Goal: Transaction & Acquisition: Obtain resource

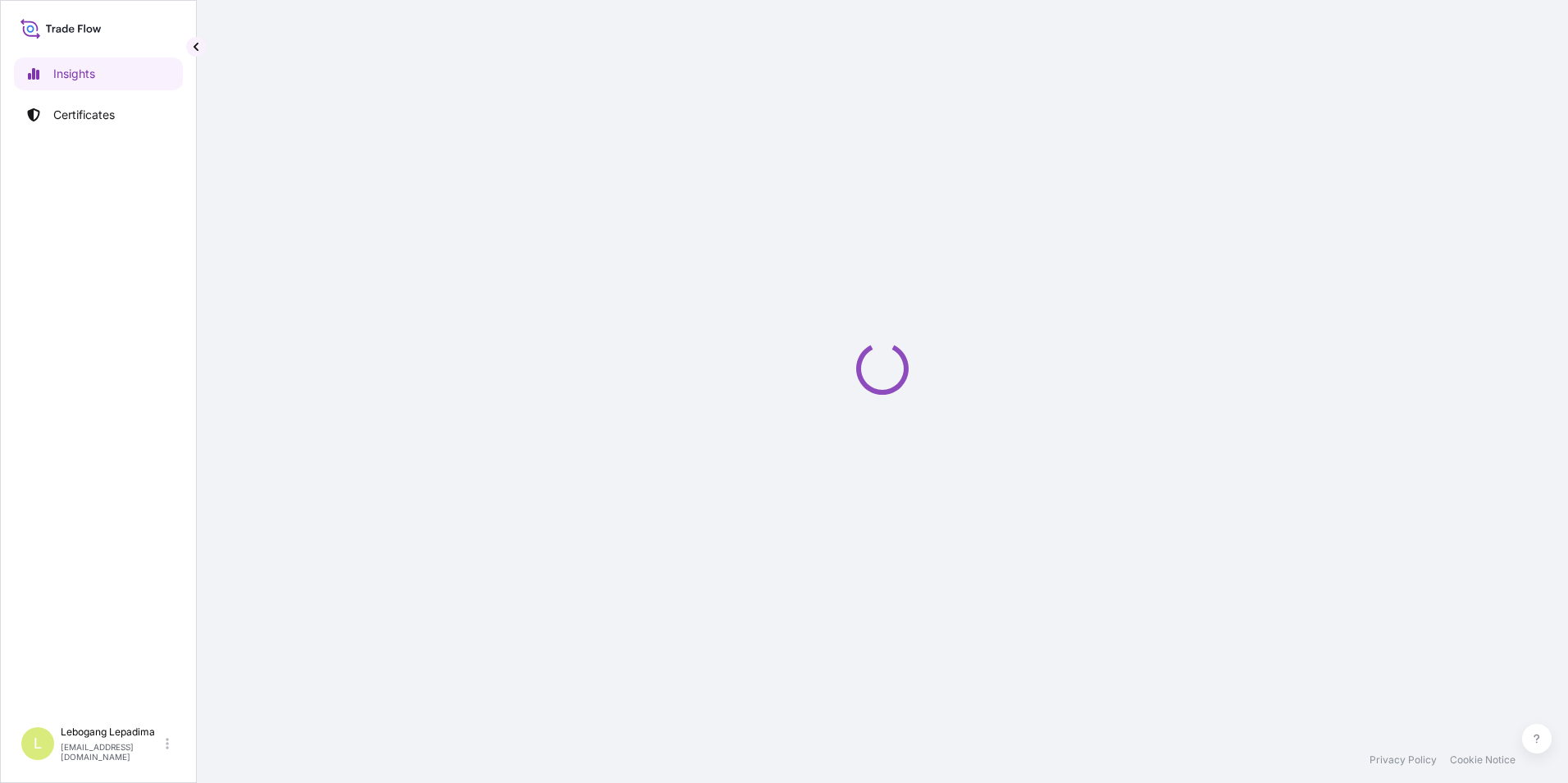
select select "2025"
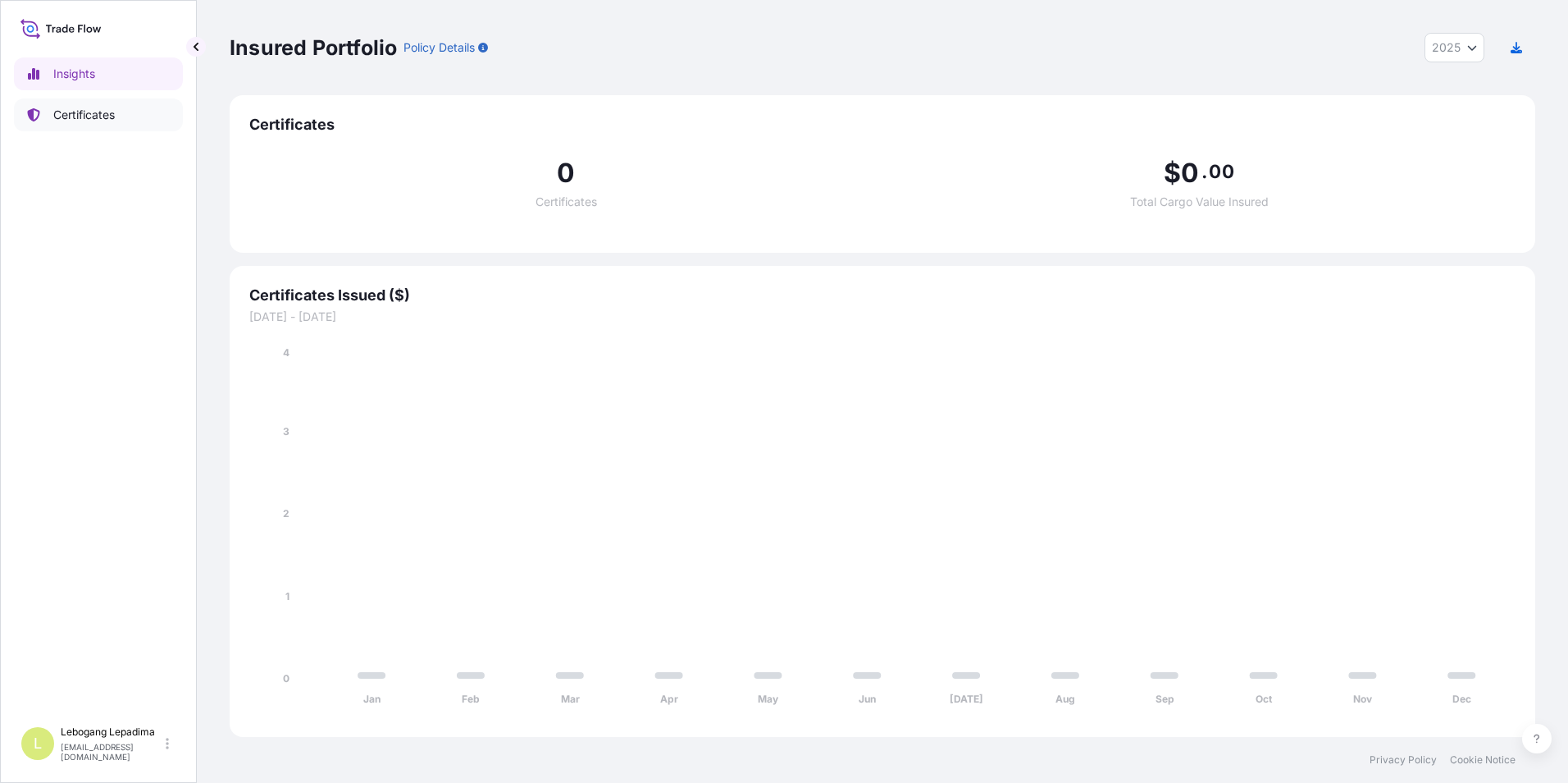
click at [96, 108] on p "Certificates" at bounding box center [84, 114] width 61 height 17
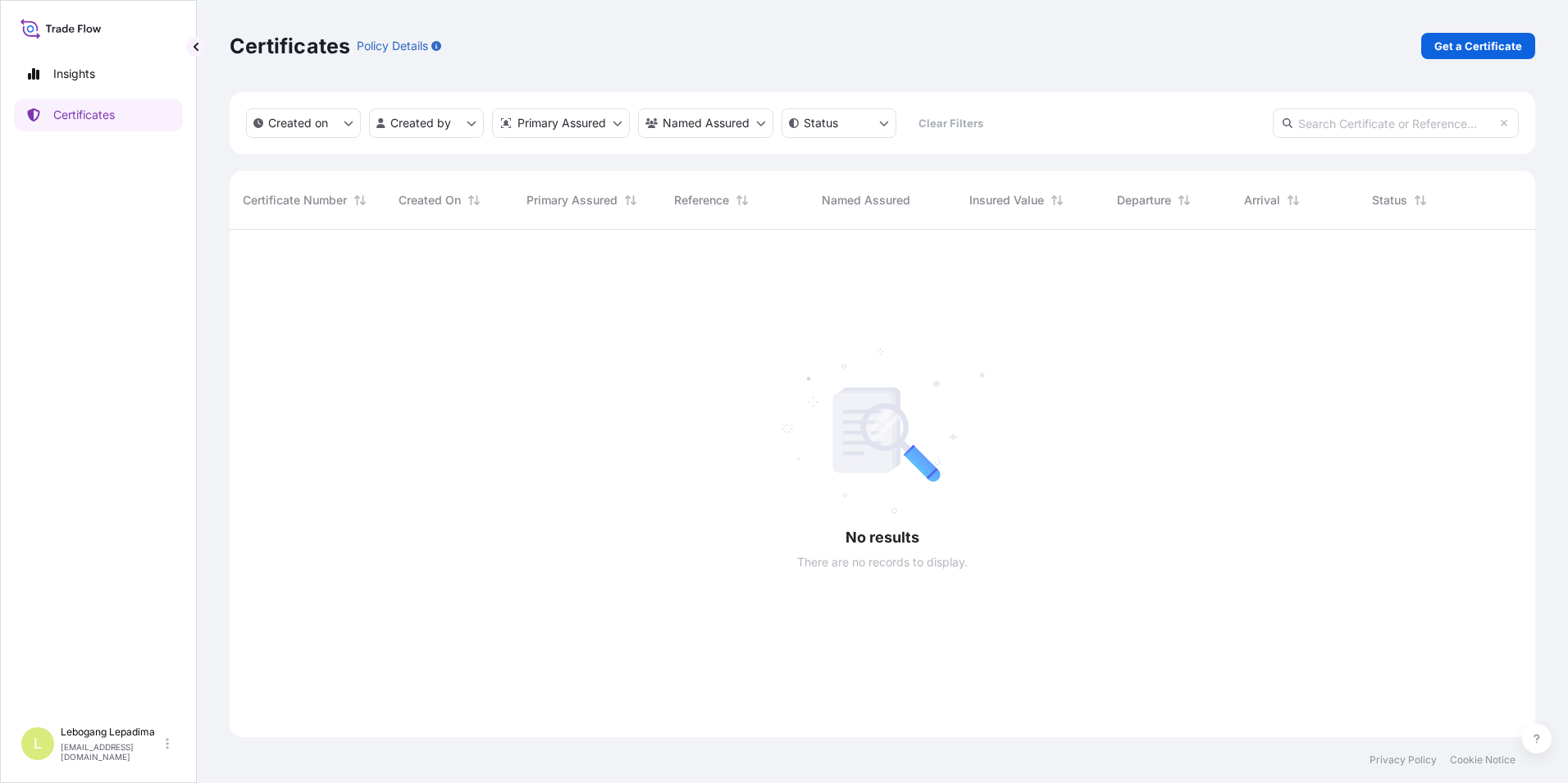
scroll to position [554, 1293]
click at [83, 67] on p "Insights" at bounding box center [74, 73] width 42 height 17
select select "2025"
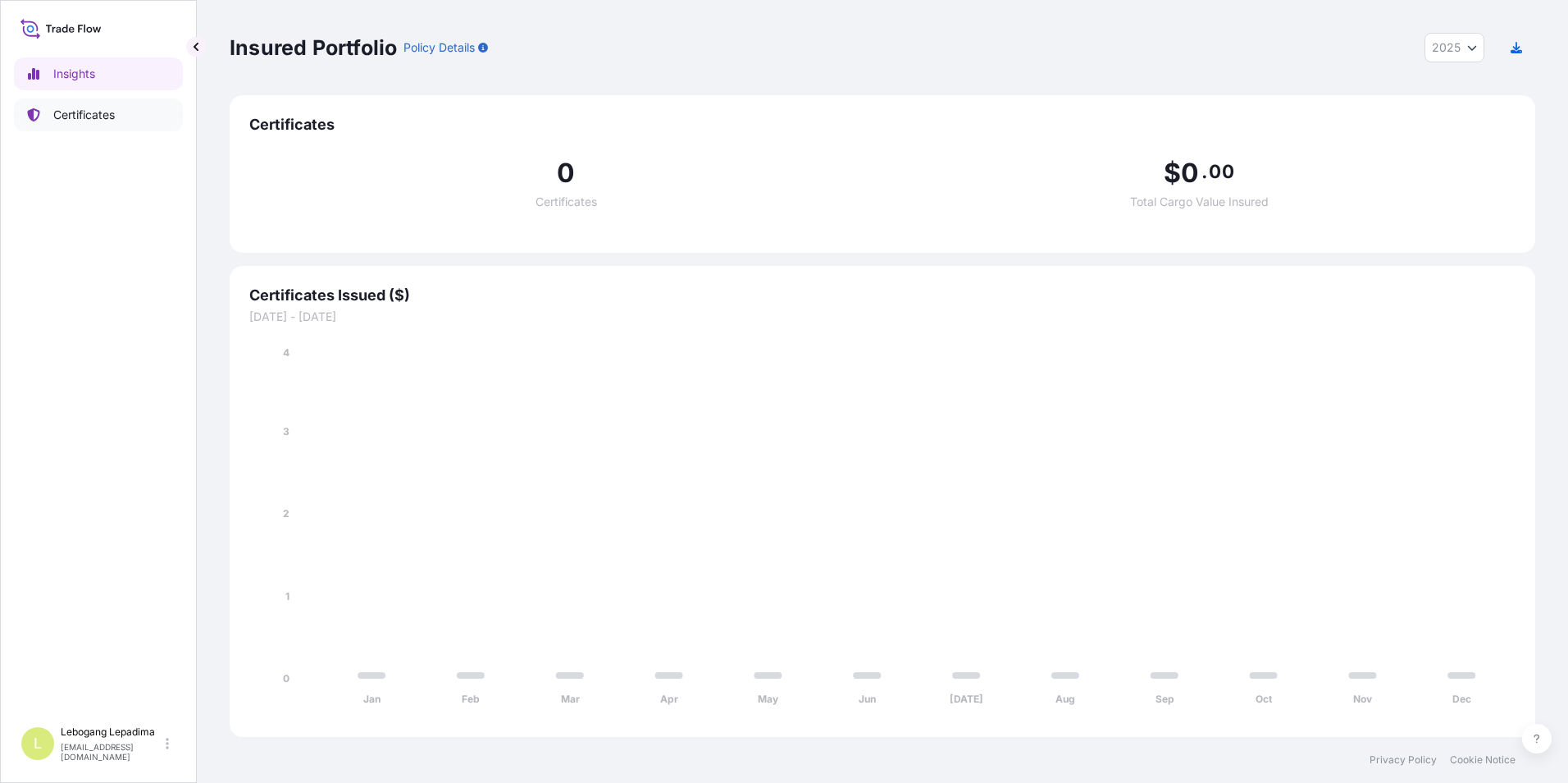
click at [83, 112] on p "Certificates" at bounding box center [84, 114] width 61 height 17
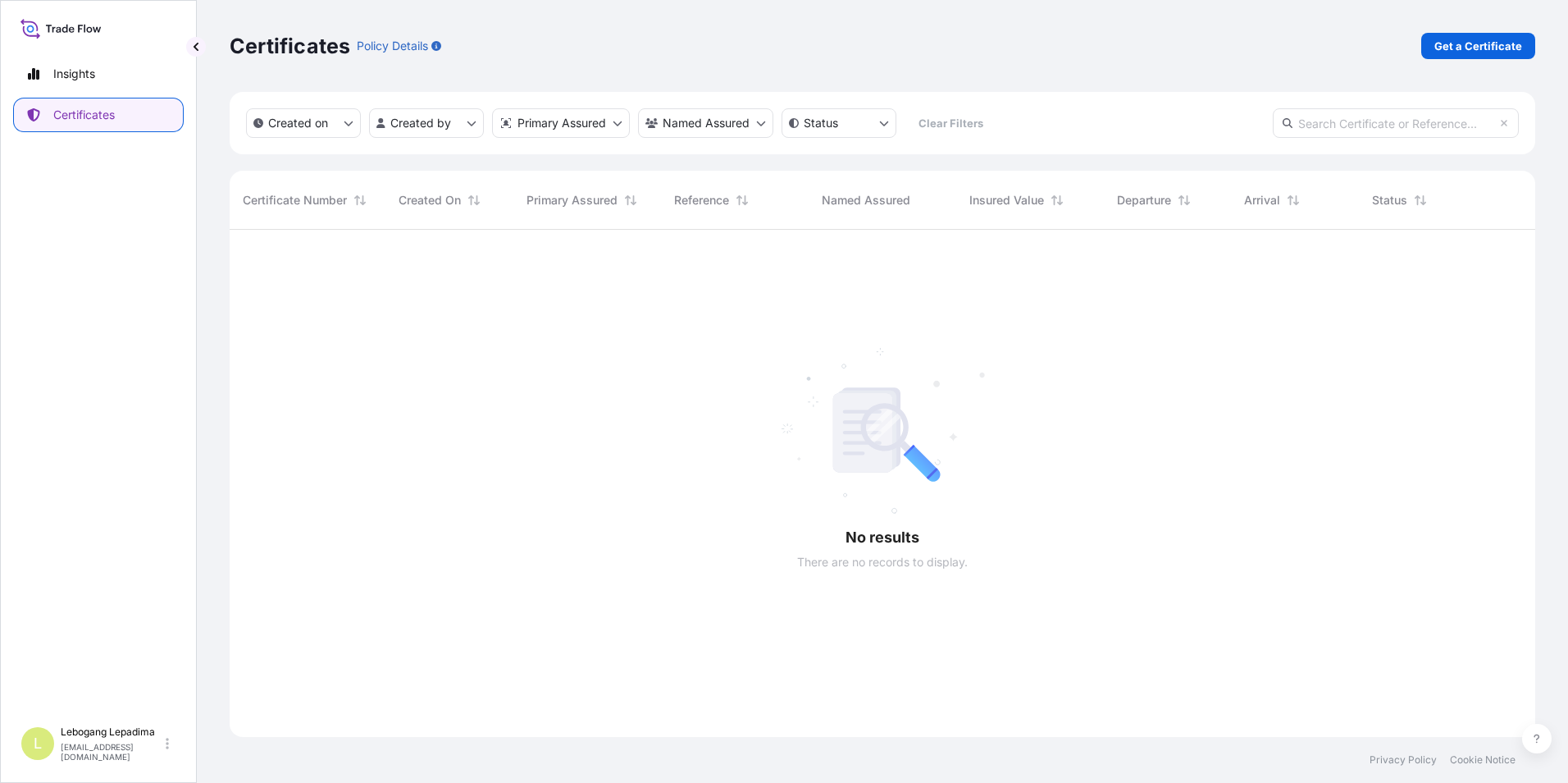
scroll to position [554, 1293]
click at [118, 114] on link "Certificates" at bounding box center [97, 115] width 169 height 33
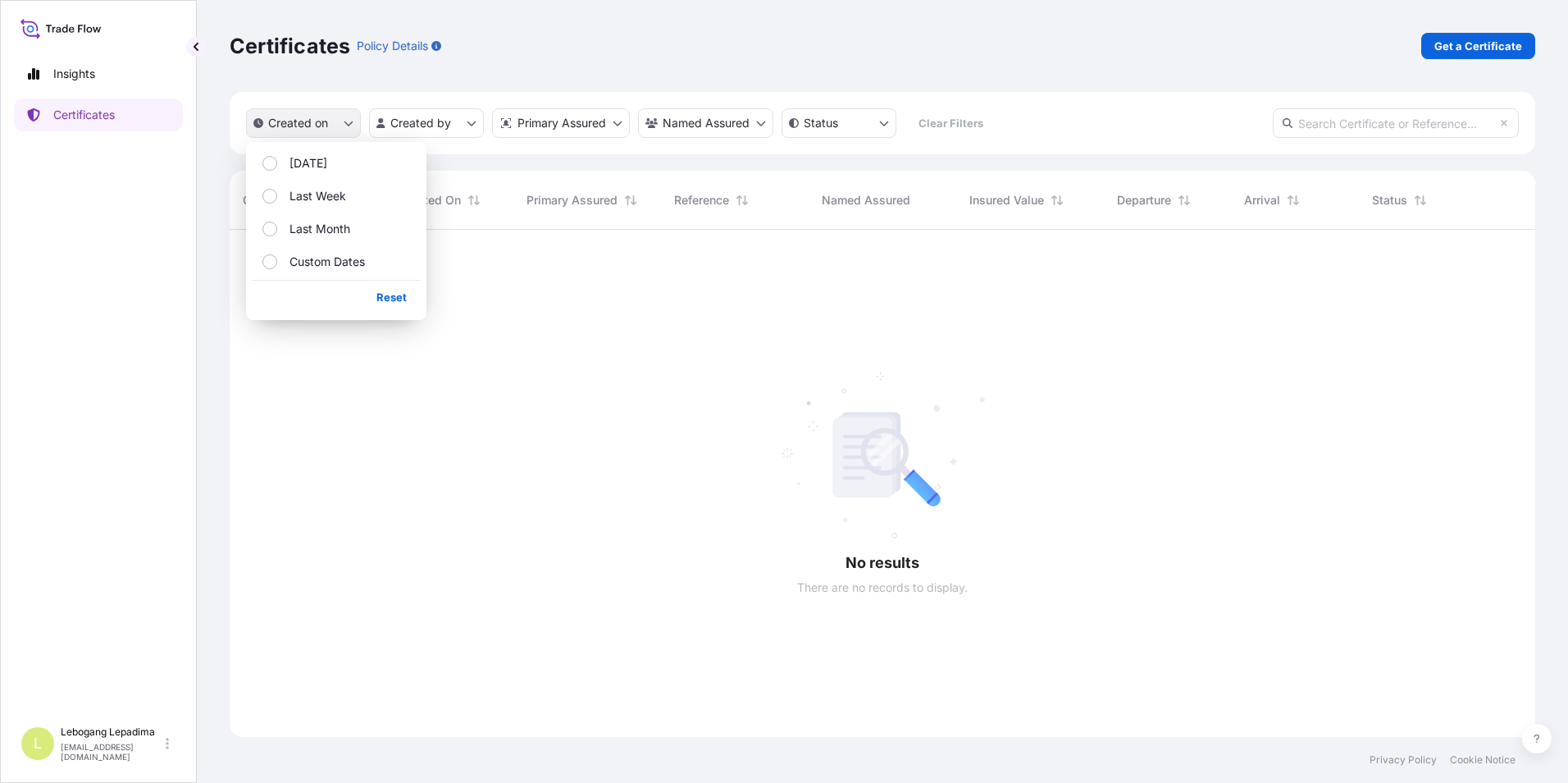
click at [348, 127] on icon "createdOn Filter options" at bounding box center [349, 123] width 10 height 10
click at [273, 154] on button "[DATE]" at bounding box center [336, 163] width 168 height 29
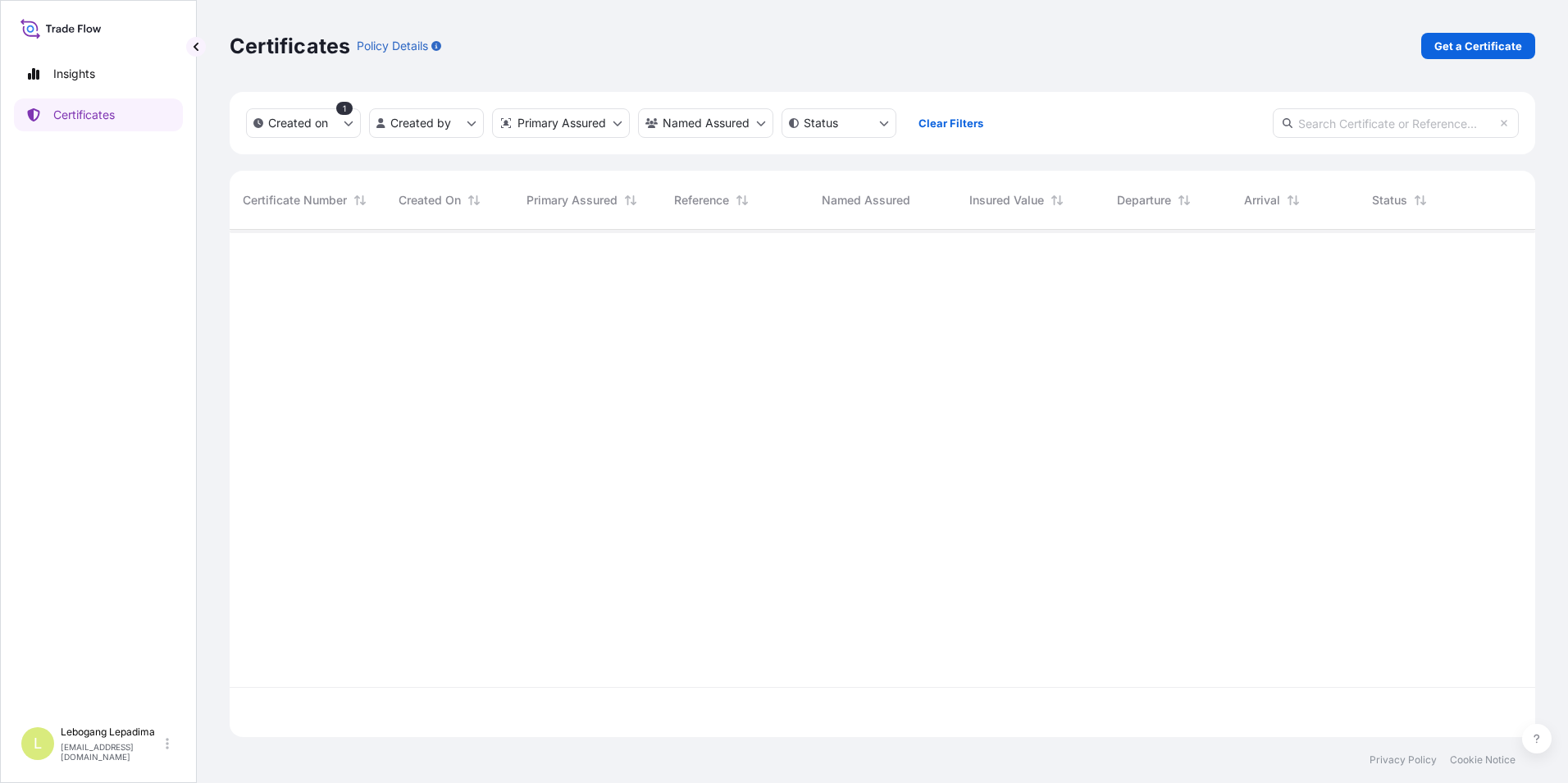
click at [486, 375] on div at bounding box center [882, 458] width 1305 height 457
click at [347, 127] on icon "createdOn Filter options" at bounding box center [349, 123] width 10 height 10
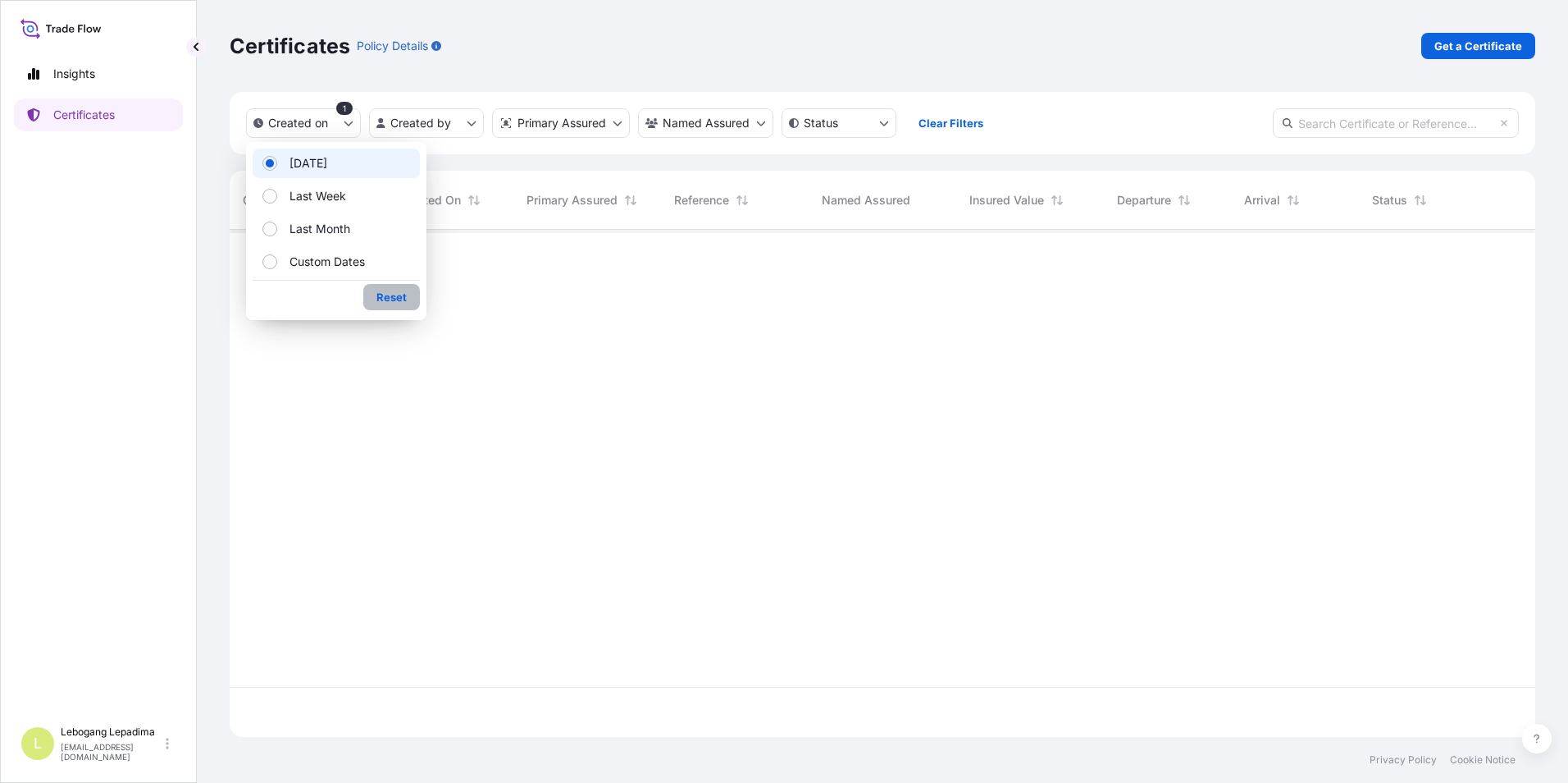
click at [398, 302] on p "Reset" at bounding box center [391, 296] width 30 height 17
click at [871, 123] on html "Insights Certificates L Lebogang Lepadima [EMAIL_ADDRESS][DOMAIN_NAME] Certific…" at bounding box center [784, 391] width 1568 height 783
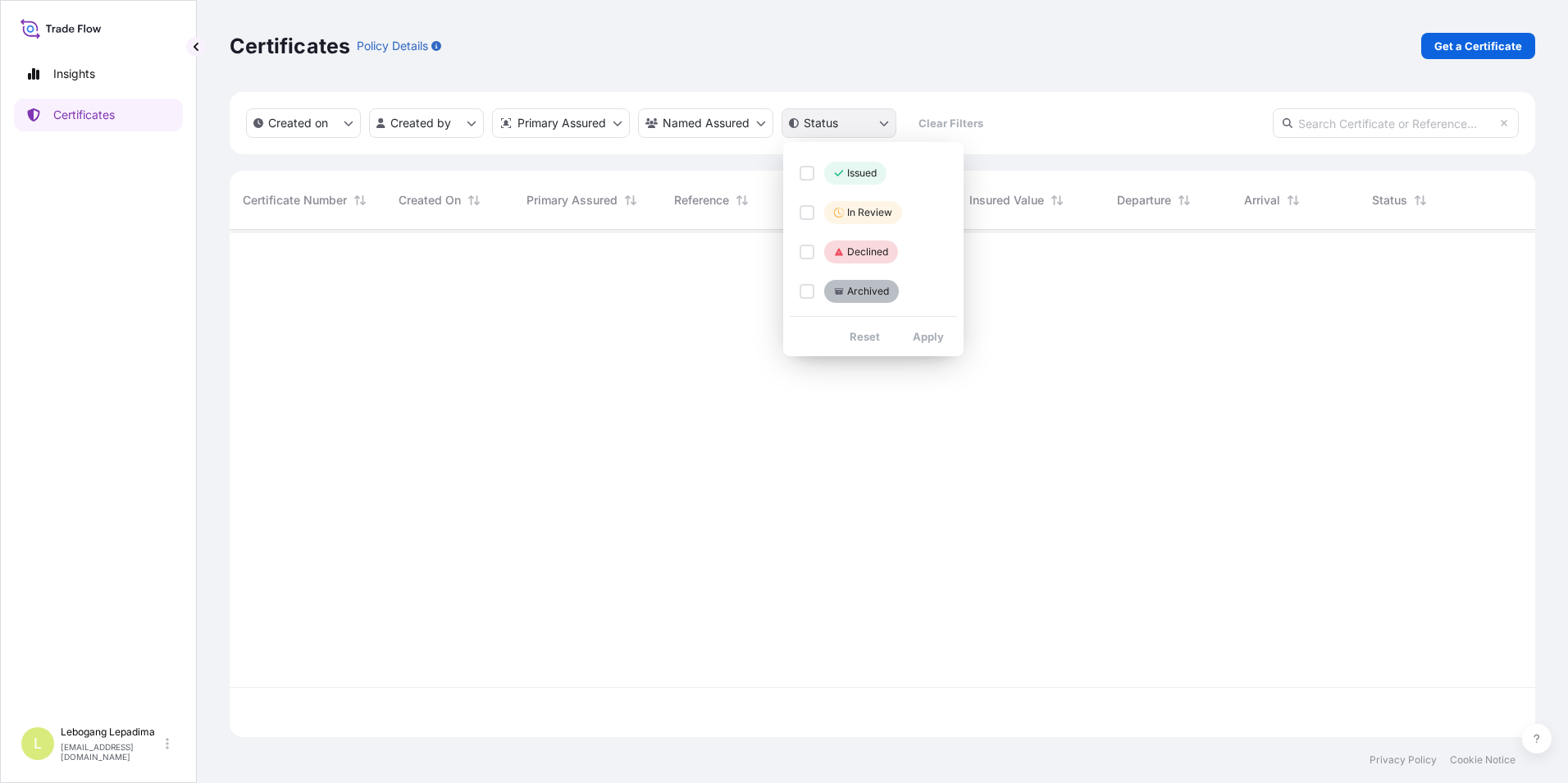
scroll to position [554, 1293]
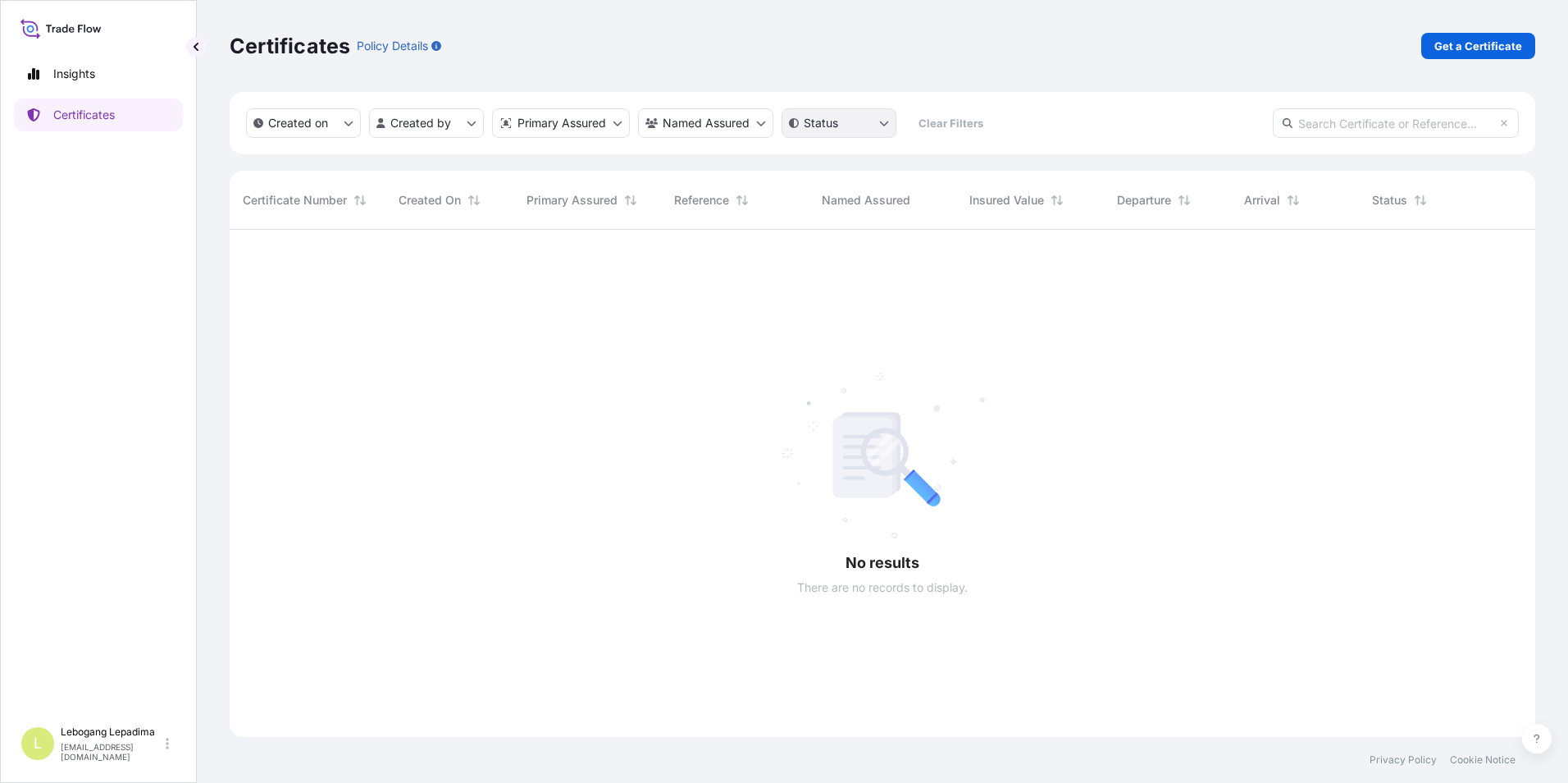
click at [871, 123] on html "Insights Certificates L Lebogang Lepadima [EMAIL_ADDRESS][DOMAIN_NAME] Certific…" at bounding box center [784, 391] width 1568 height 783
click at [751, 120] on html "Insights Certificates L Lebogang Lepadima [EMAIL_ADDRESS][DOMAIN_NAME] Certific…" at bounding box center [784, 391] width 1568 height 783
click at [600, 116] on html "Insights Certificates L Lebogang Lepadima [EMAIL_ADDRESS][DOMAIN_NAME] Certific…" at bounding box center [784, 391] width 1568 height 783
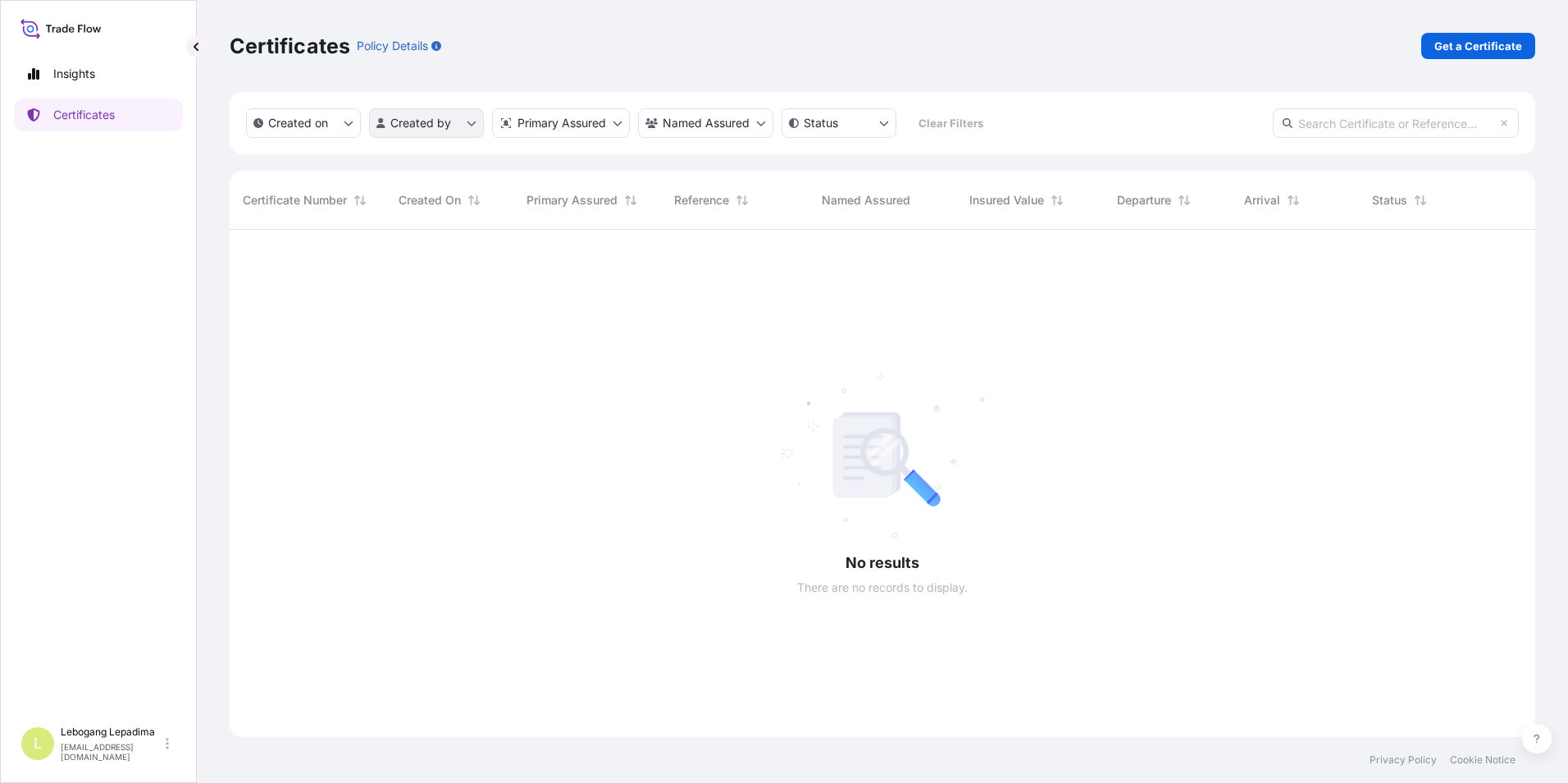
click at [422, 118] on html "Insights Certificates L Lebogang Lepadima [EMAIL_ADDRESS][DOMAIN_NAME] Certific…" at bounding box center [784, 391] width 1568 height 783
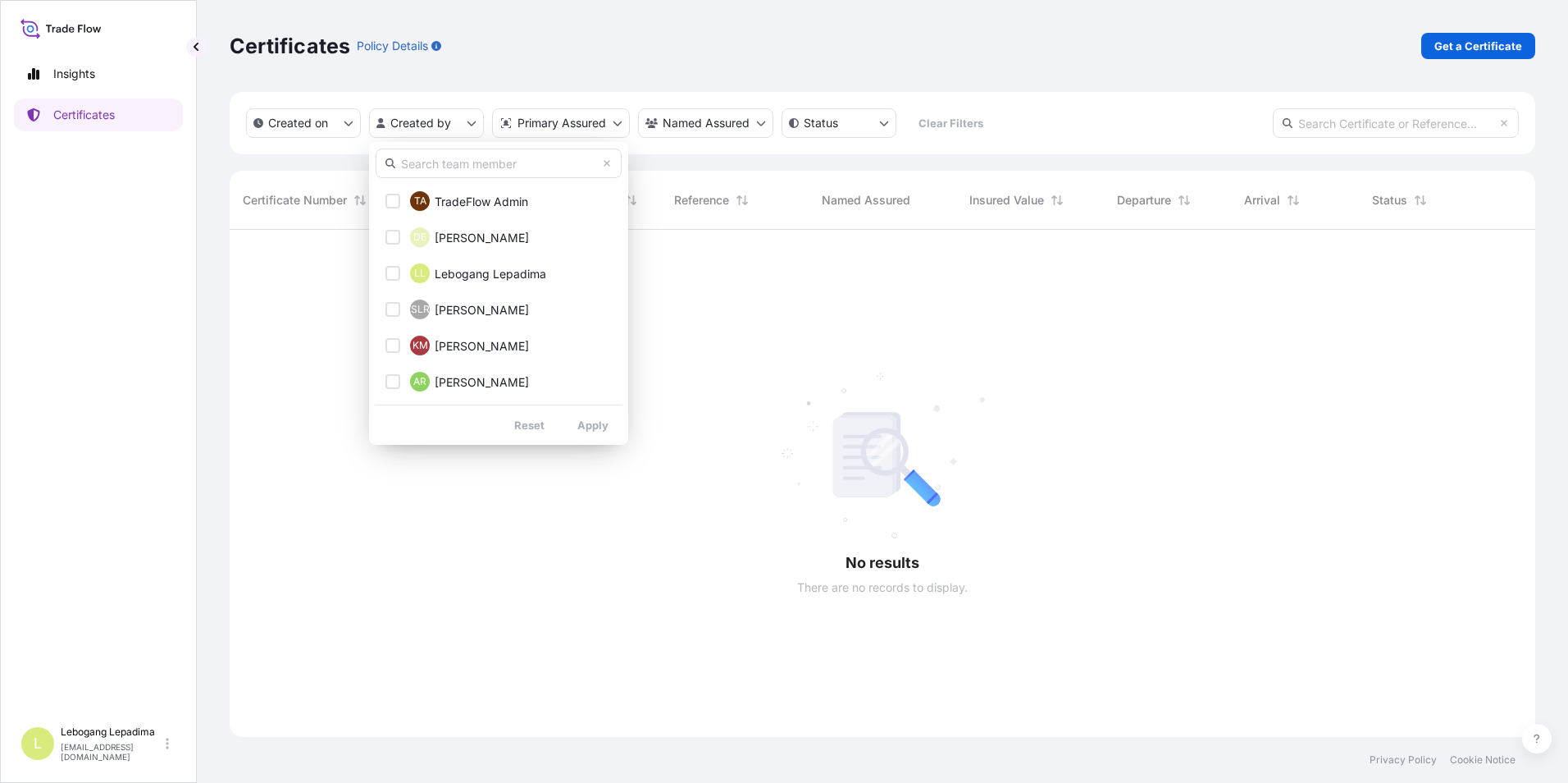
click at [309, 122] on html "Insights Certificates L Lebogang Lepadima [EMAIL_ADDRESS][DOMAIN_NAME] Certific…" at bounding box center [784, 391] width 1568 height 783
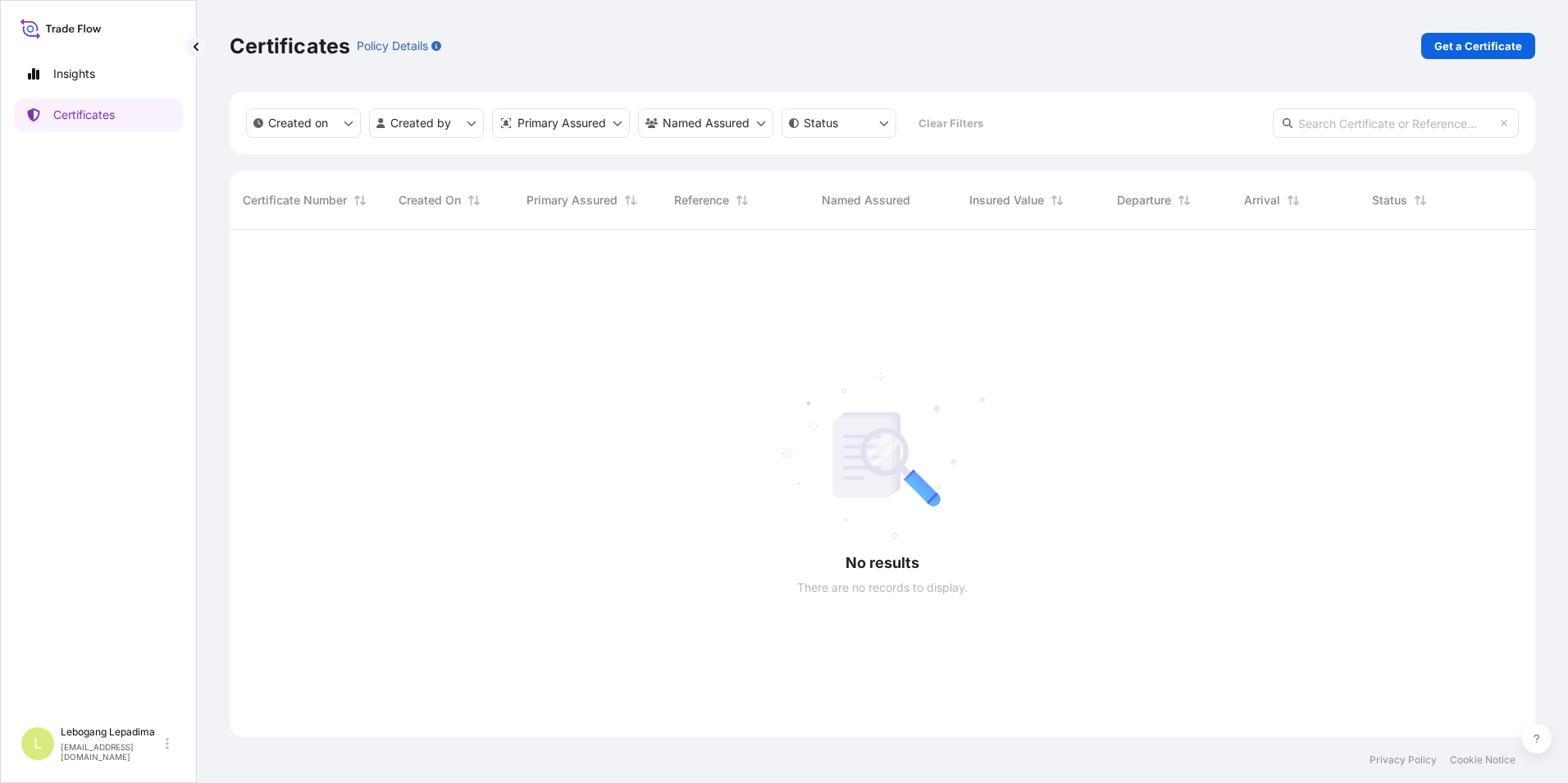
click at [969, 309] on div at bounding box center [882, 484] width 1305 height 507
click at [96, 71] on link "Insights" at bounding box center [97, 74] width 169 height 33
select select "2025"
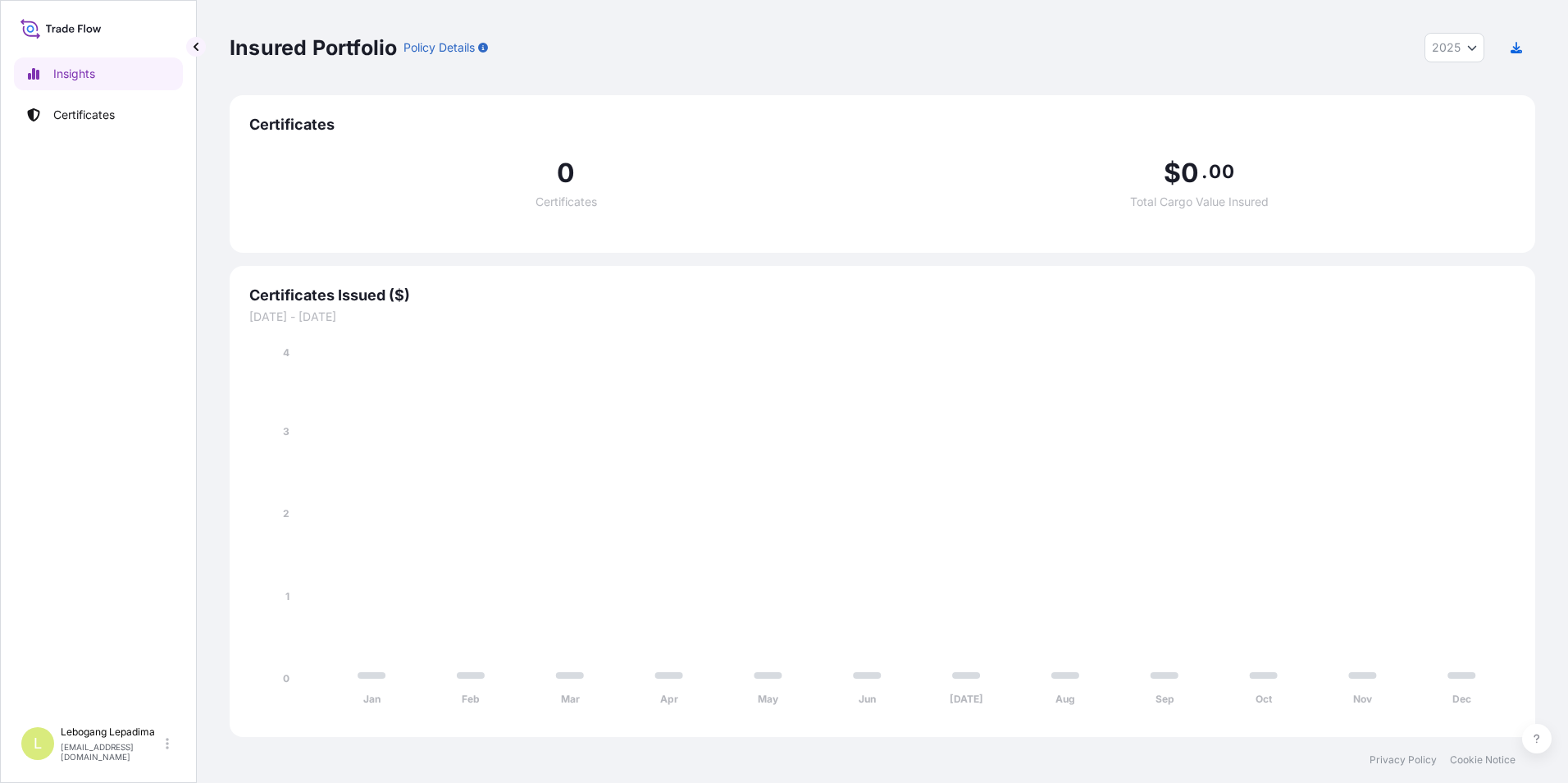
click at [297, 122] on span "Certificates" at bounding box center [882, 125] width 1266 height 20
click at [351, 299] on span "Certificates Issued ($)" at bounding box center [882, 295] width 1266 height 20
click at [341, 318] on span "[DATE] - [DATE]" at bounding box center [882, 316] width 1266 height 17
click at [168, 743] on icon at bounding box center [167, 743] width 3 height 13
click at [145, 639] on div "Insights Certificates" at bounding box center [97, 380] width 169 height 675
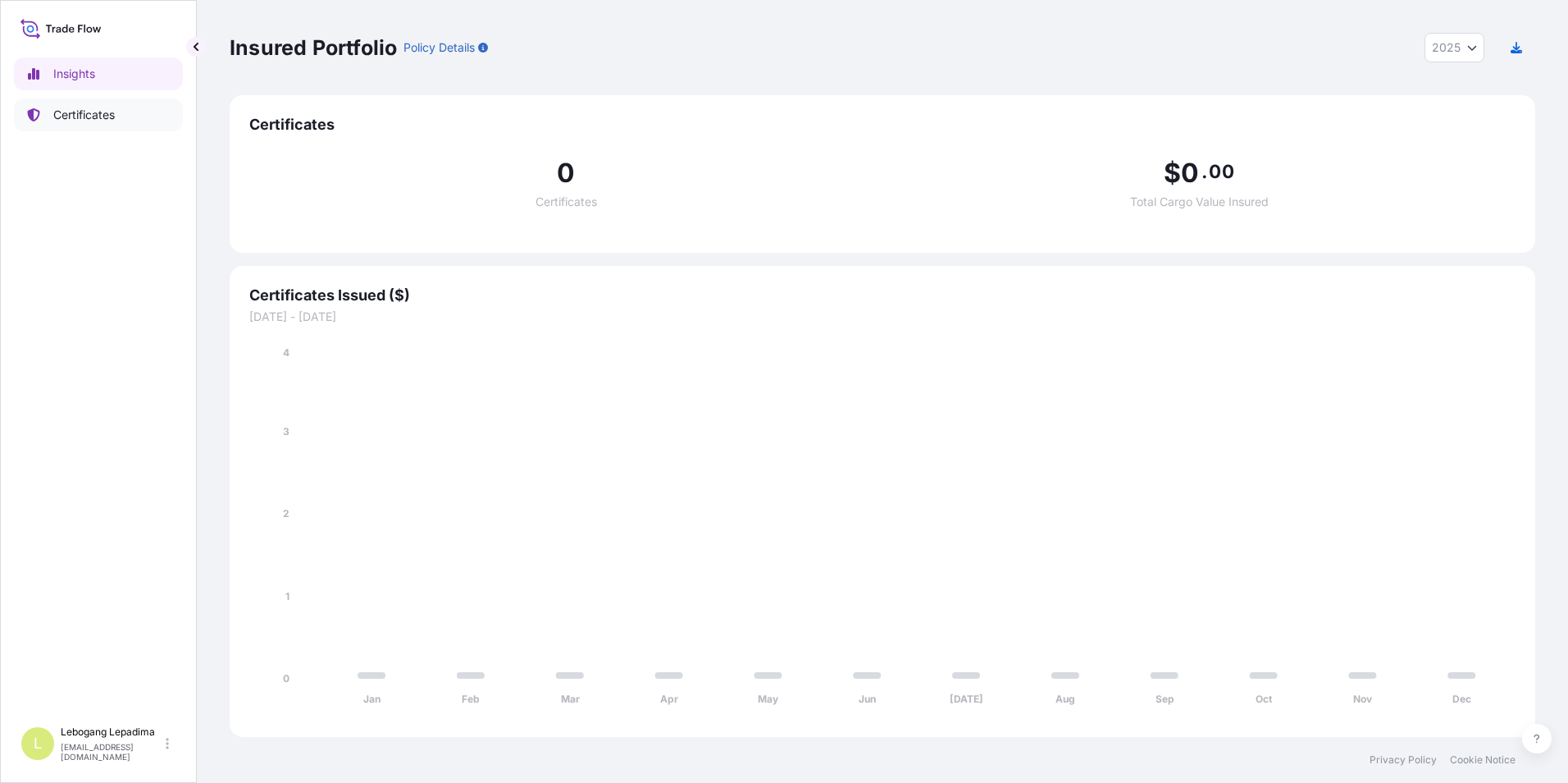
click at [70, 120] on p "Certificates" at bounding box center [84, 114] width 61 height 17
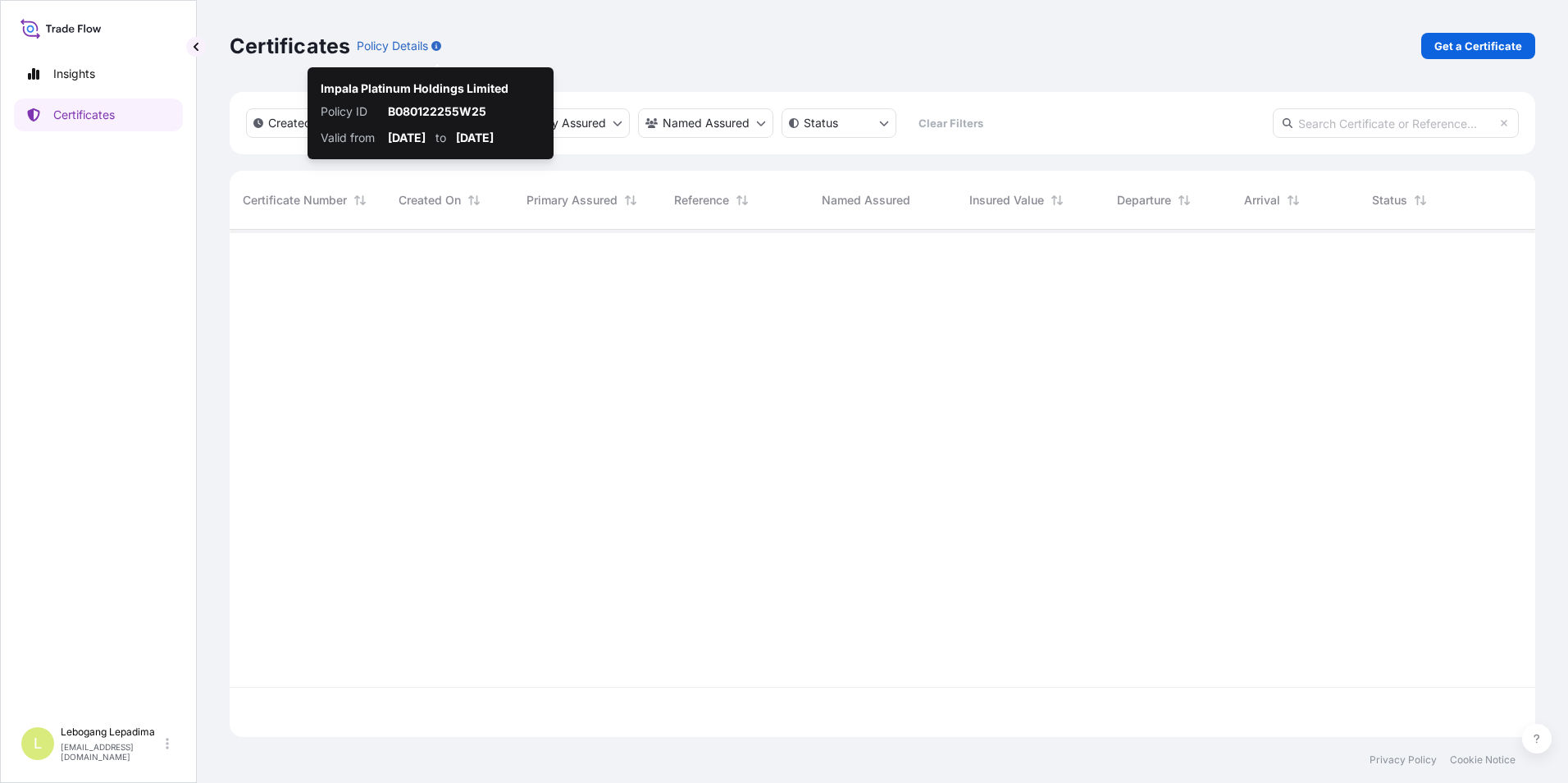
scroll to position [554, 1293]
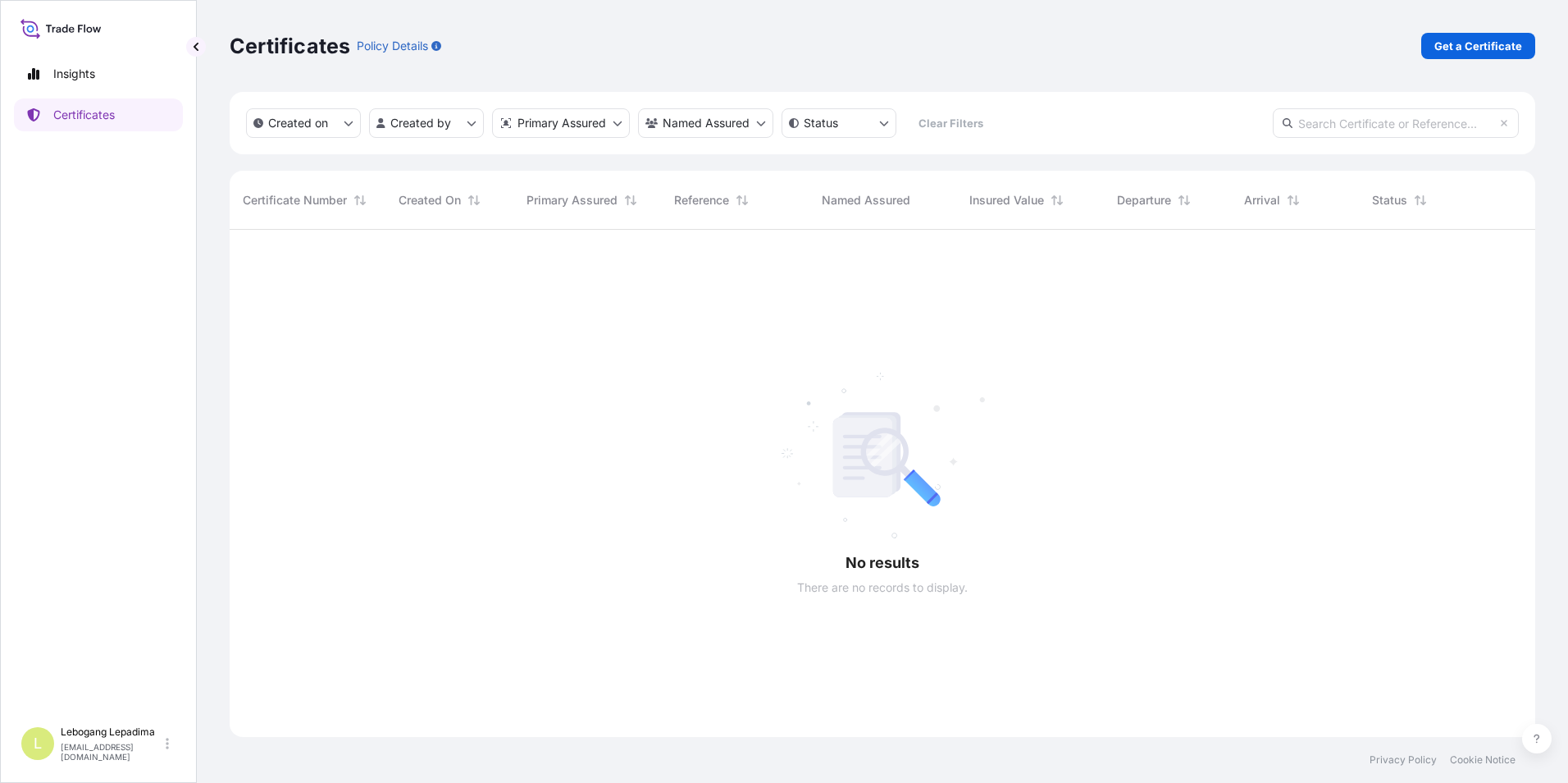
click at [1347, 123] on input "text" at bounding box center [1396, 123] width 246 height 29
click at [76, 80] on p "Insights" at bounding box center [74, 73] width 42 height 17
select select "2025"
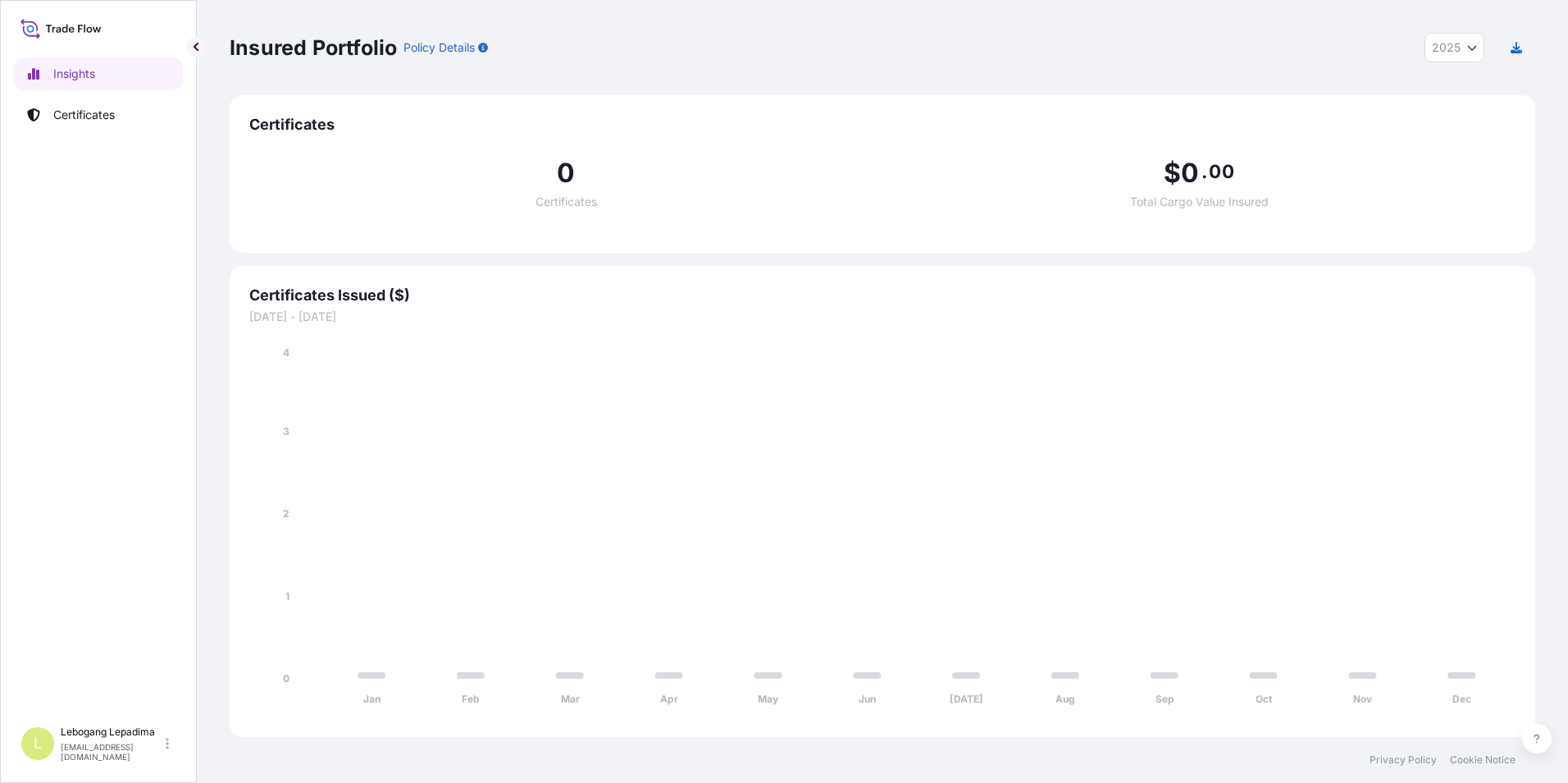
click at [70, 28] on icon at bounding box center [72, 30] width 6 height 6
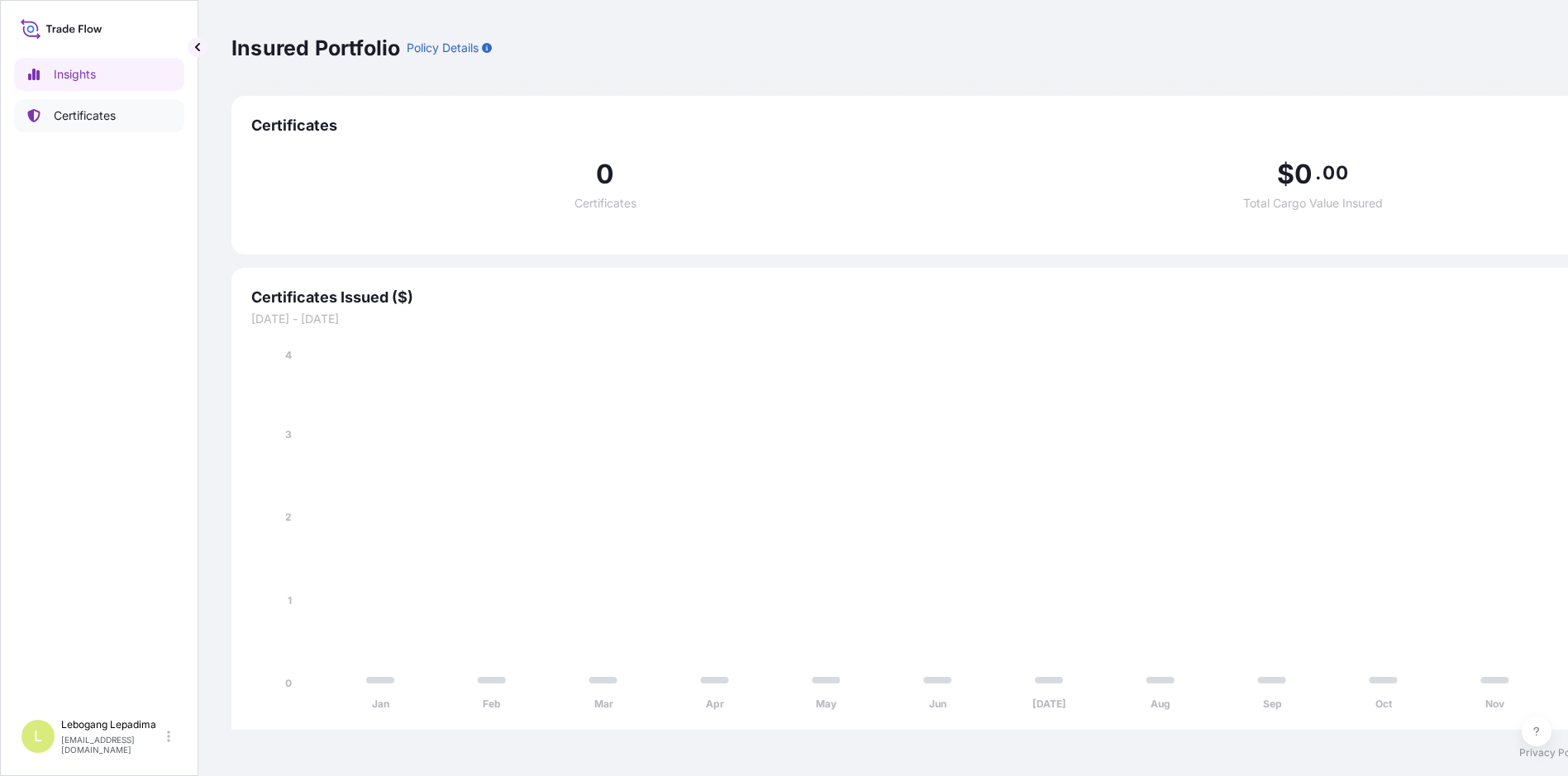
click at [88, 113] on p "Certificates" at bounding box center [84, 115] width 62 height 17
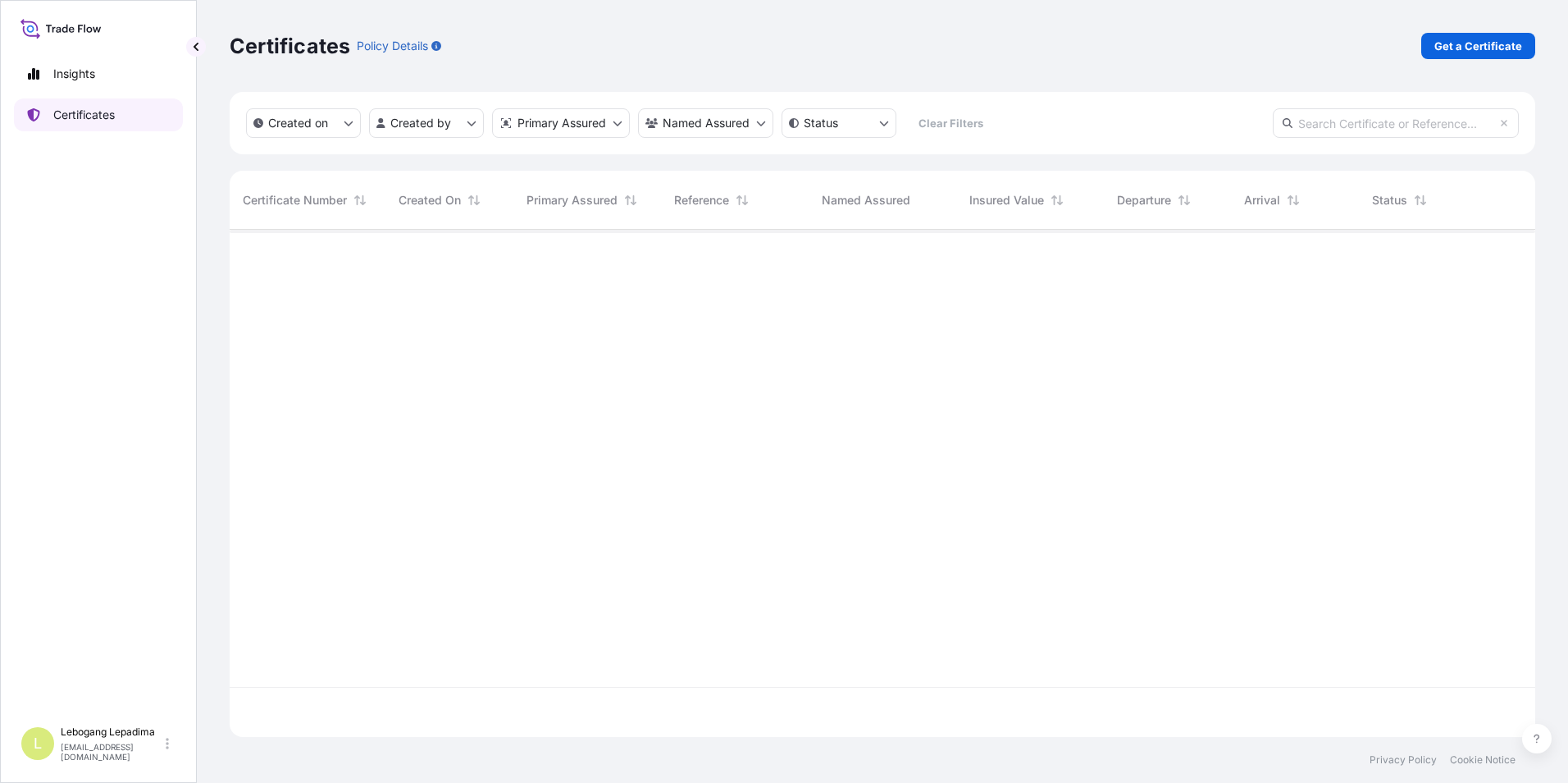
scroll to position [504, 1293]
click at [757, 129] on html "Insights Certificates L Lebogang Lepadima [EMAIL_ADDRESS][DOMAIN_NAME] Certific…" at bounding box center [784, 391] width 1568 height 783
click at [609, 118] on html "Insights Certificates L Lebogang Lepadima [EMAIL_ADDRESS][DOMAIN_NAME] Certific…" at bounding box center [784, 391] width 1568 height 783
click at [620, 124] on html "Insights Certificates L Lebogang Lepadima [EMAIL_ADDRESS][DOMAIN_NAME] Certific…" at bounding box center [784, 391] width 1568 height 783
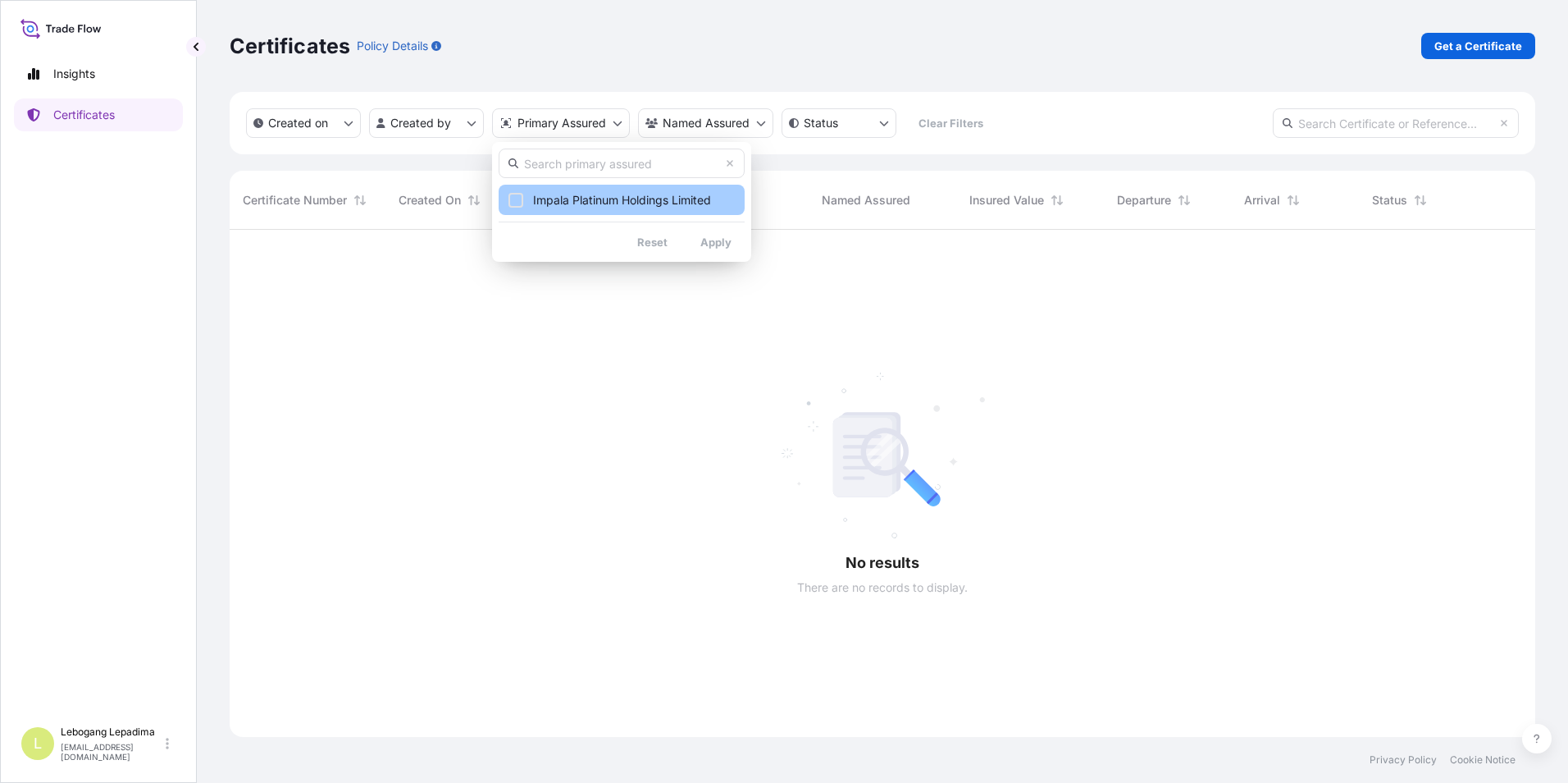
click at [523, 201] on button "Impala Platinum Holdings Limited" at bounding box center [622, 199] width 246 height 30
click at [618, 130] on html "Insights Certificates L Lebogang Lepadima [EMAIL_ADDRESS][DOMAIN_NAME] Certific…" at bounding box center [784, 391] width 1568 height 783
click at [520, 199] on span "Select Option" at bounding box center [516, 200] width 12 height 12
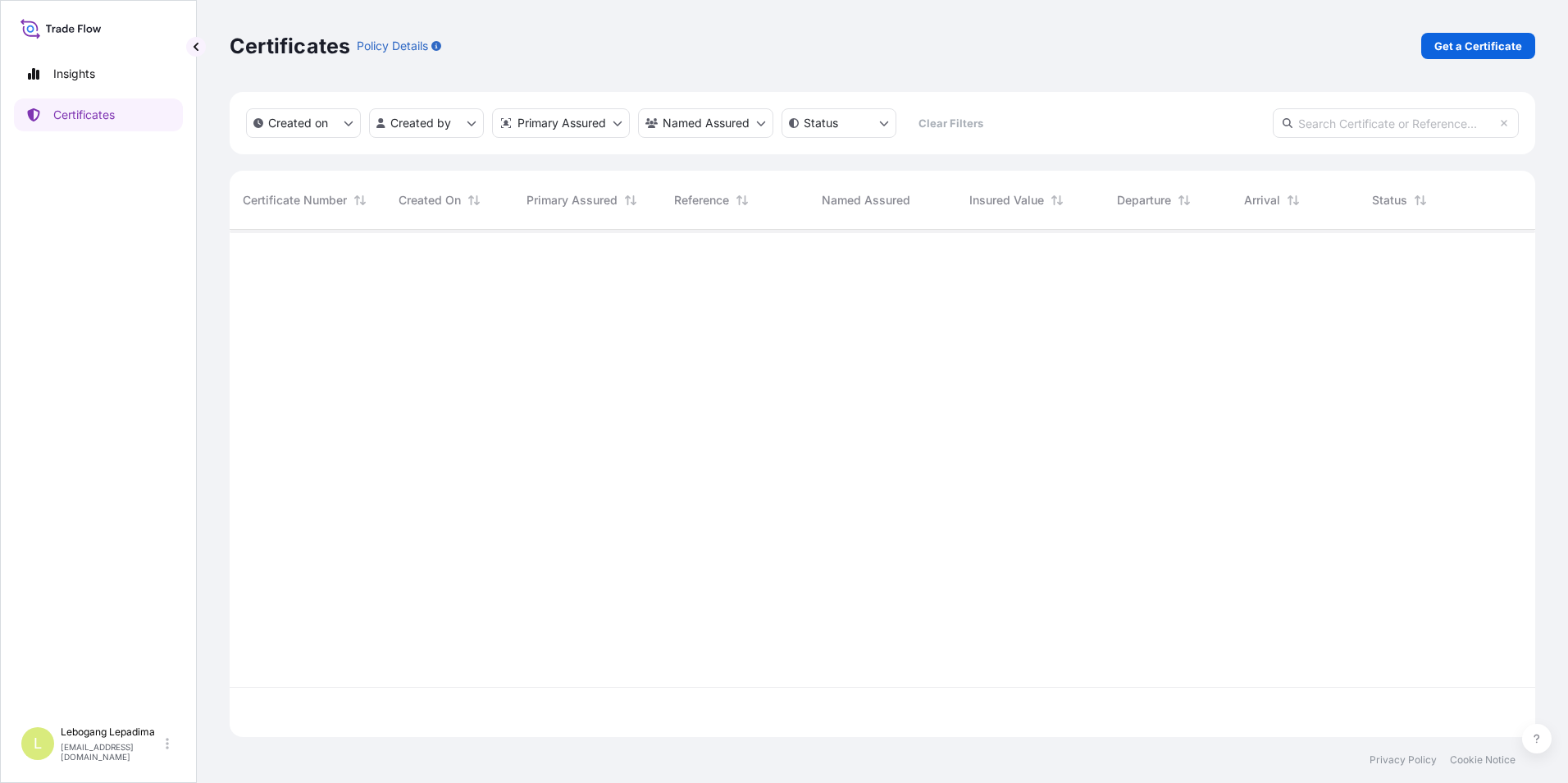
scroll to position [504, 1293]
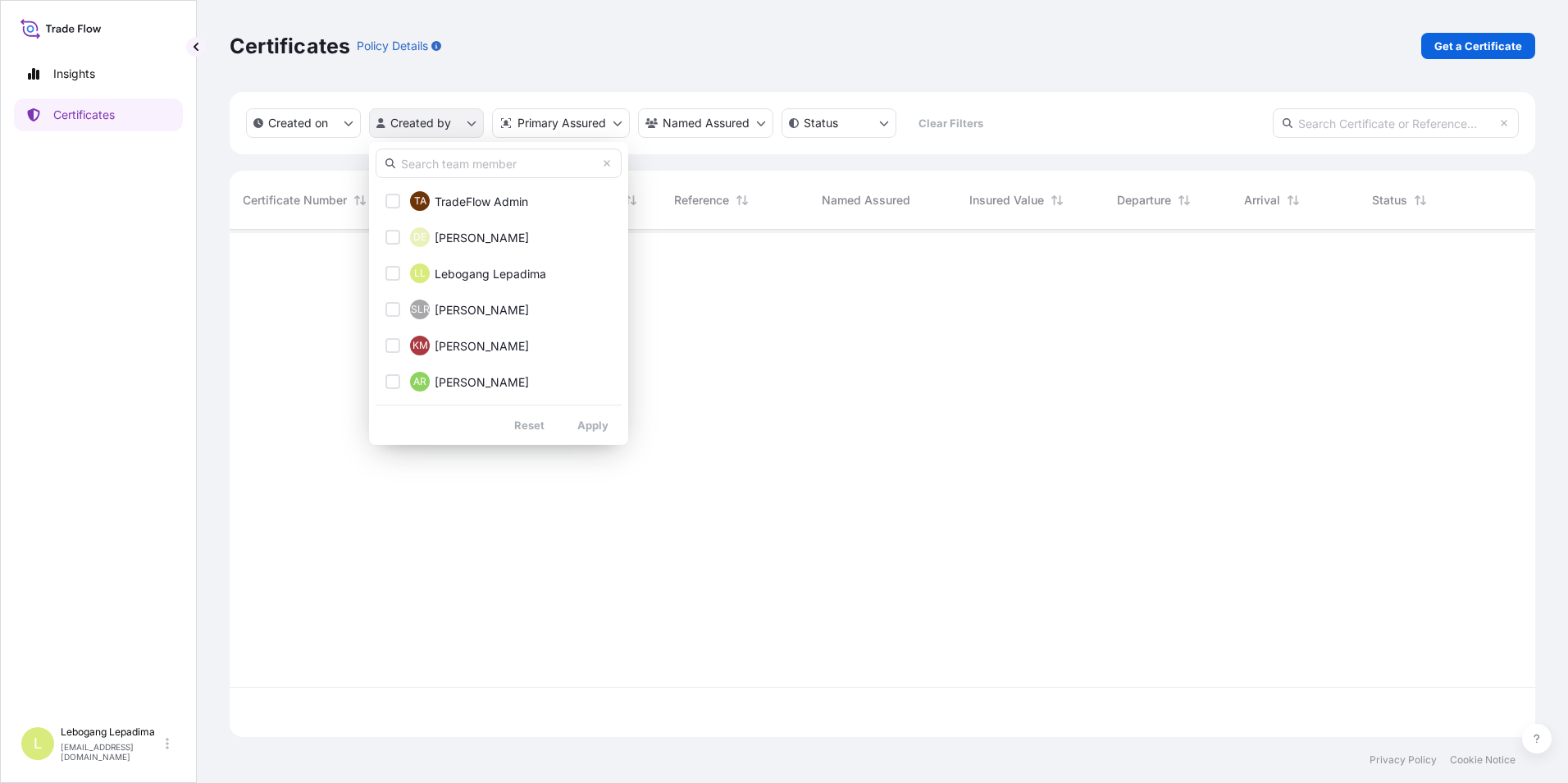
click at [448, 126] on html "Insights Certificates L Lebogang Lepadima [EMAIL_ADDRESS][DOMAIN_NAME] Certific…" at bounding box center [784, 391] width 1568 height 783
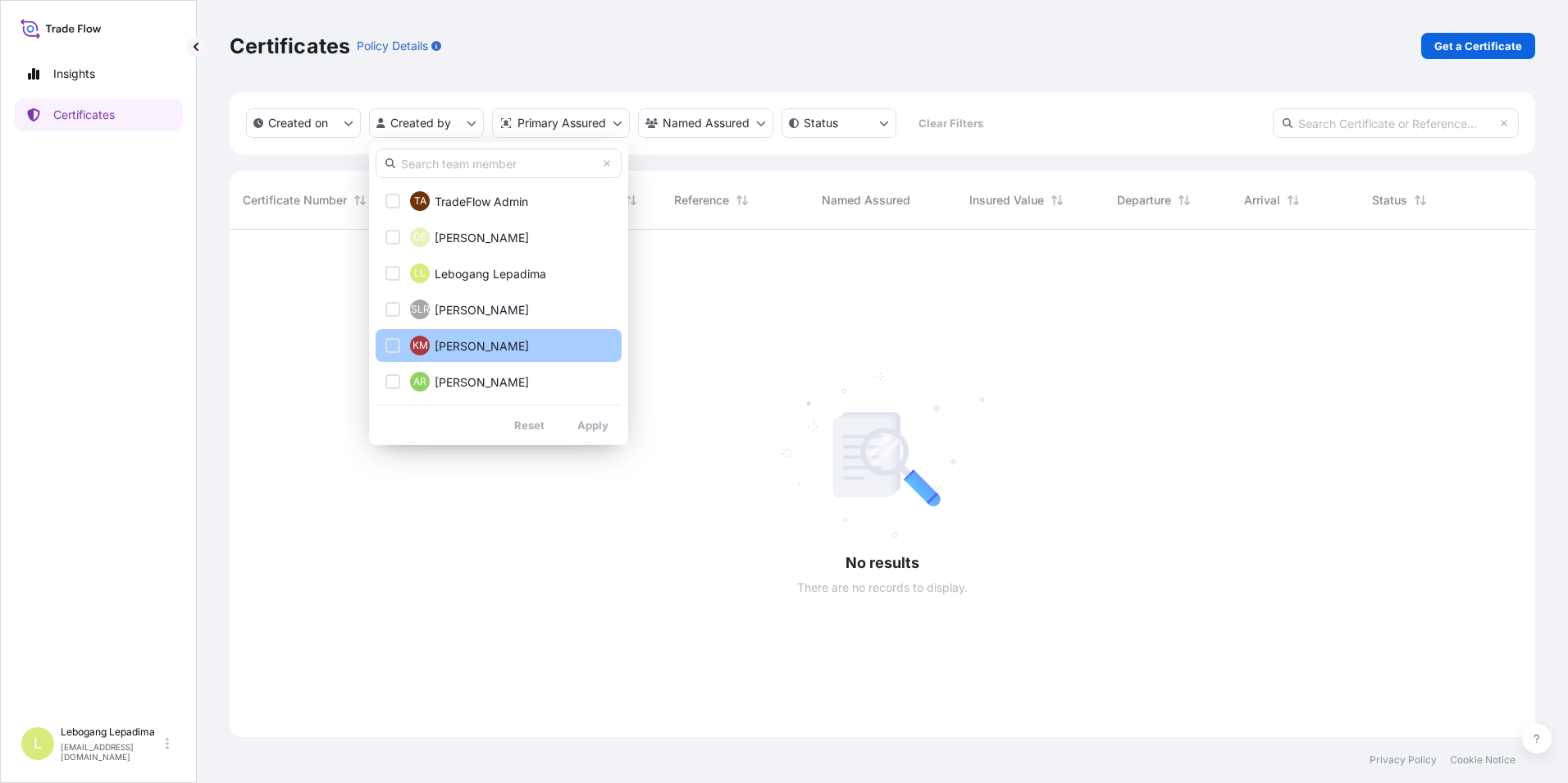
scroll to position [554, 1293]
click at [948, 399] on html "Insights Certificates L Lebogang Lepadima [EMAIL_ADDRESS][DOMAIN_NAME] Certific…" at bounding box center [784, 391] width 1568 height 783
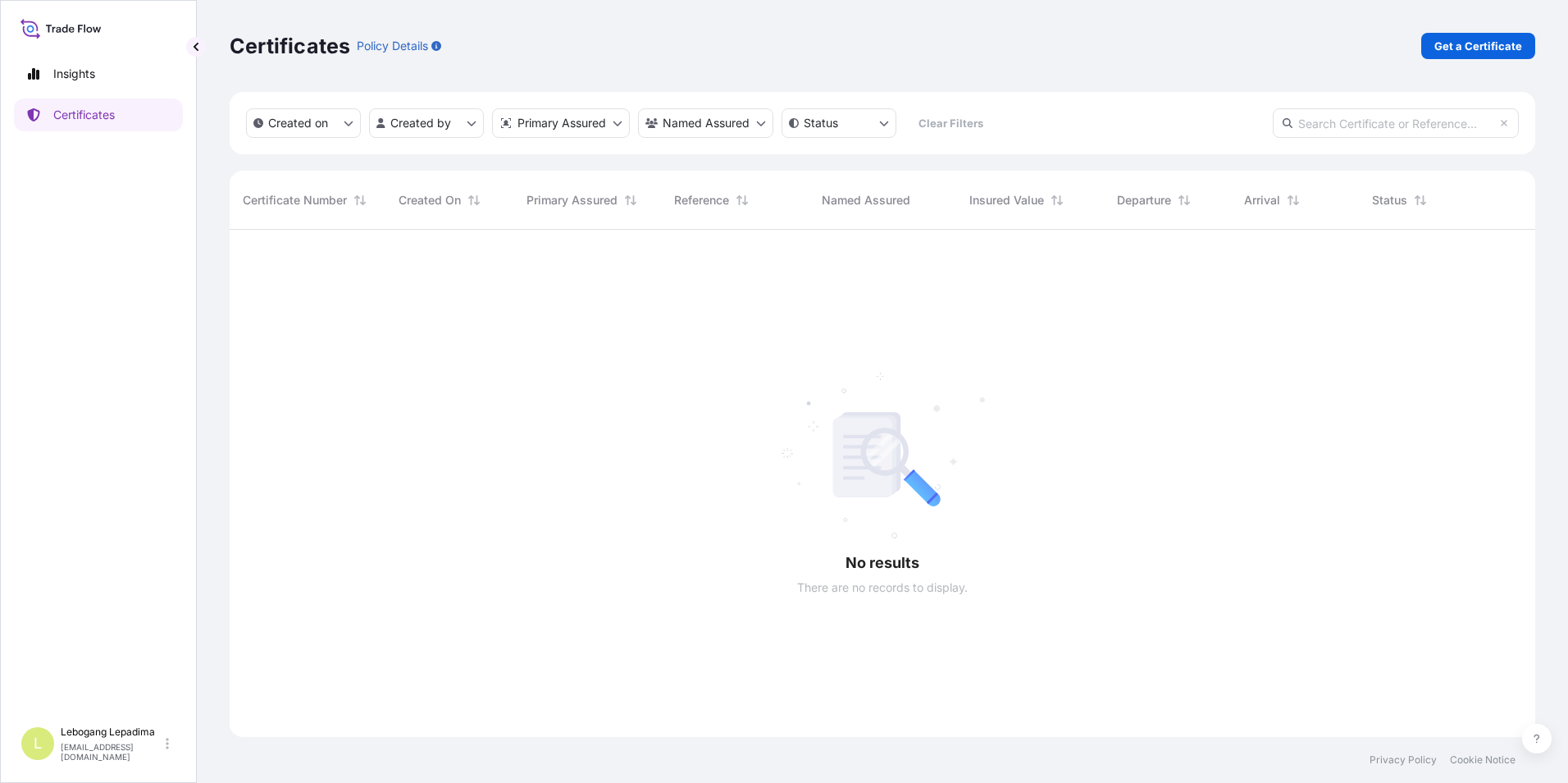
click at [1437, 116] on input "text" at bounding box center [1396, 123] width 246 height 29
click at [1480, 40] on p "Get a Certificate" at bounding box center [1478, 46] width 88 height 17
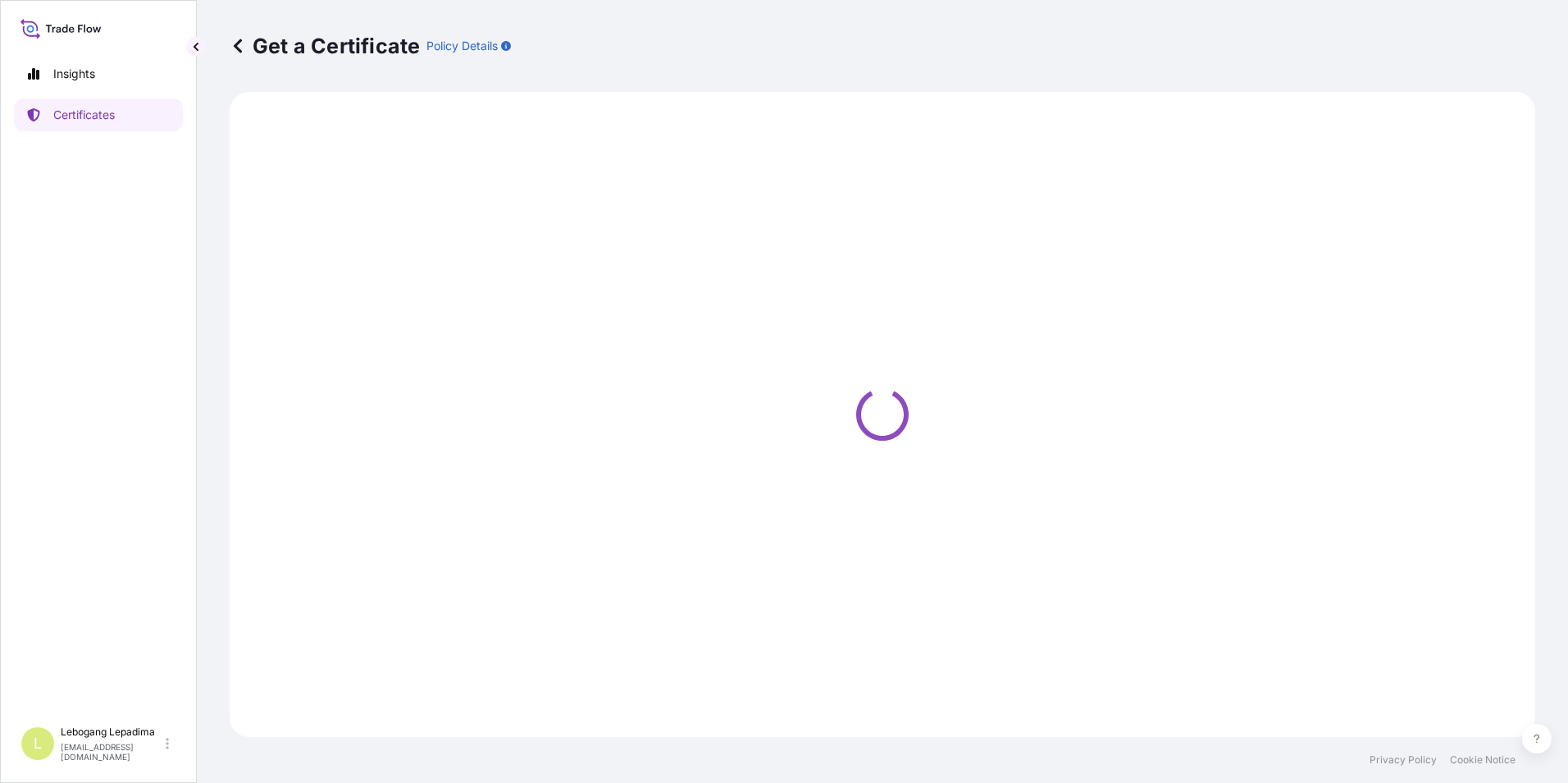
select select "Ocean Vessel"
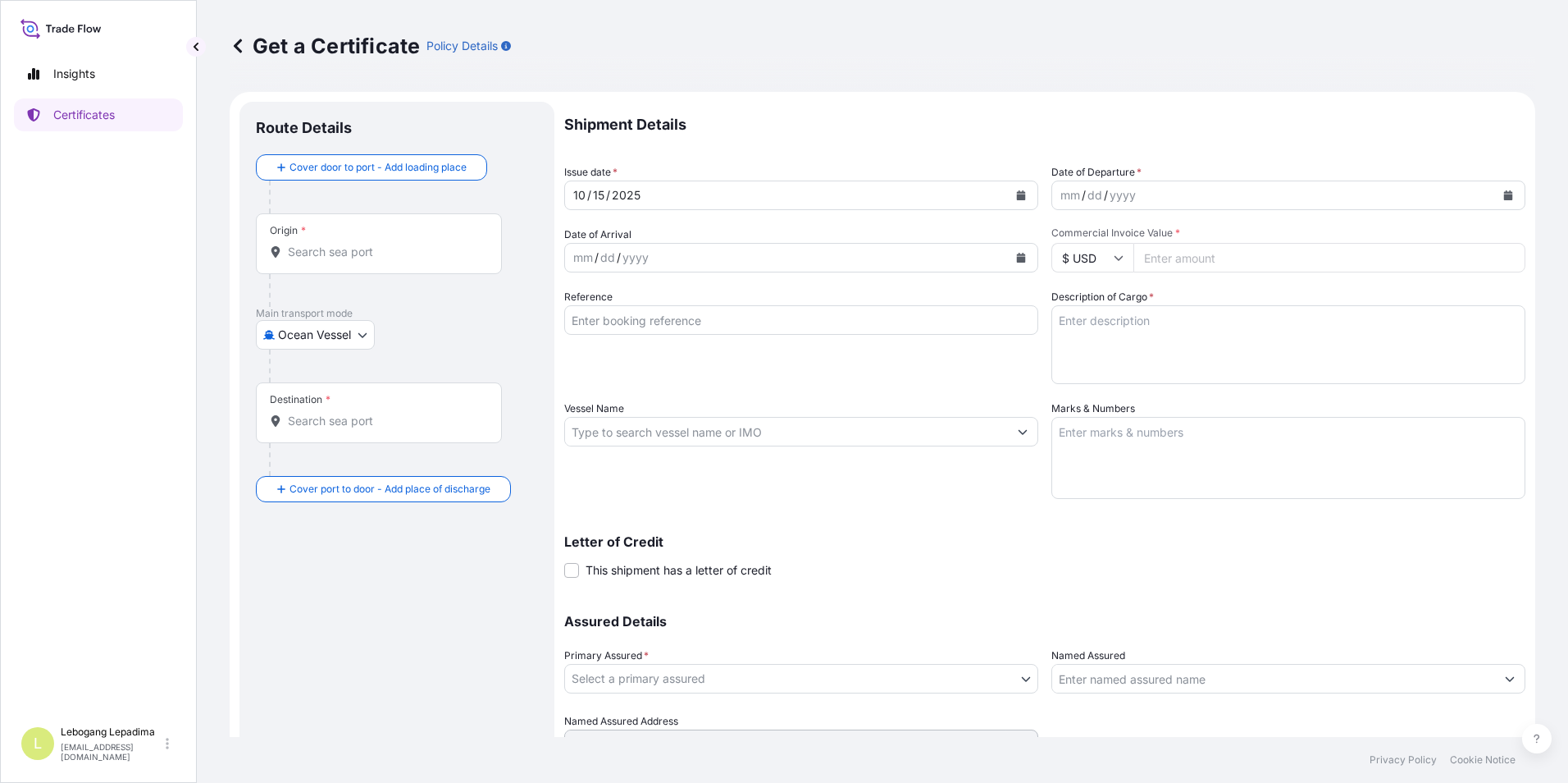
click at [359, 334] on body "Insights Certificates L Lebogang Lepadima [EMAIL_ADDRESS][DOMAIN_NAME] Get a Ce…" at bounding box center [784, 391] width 1568 height 783
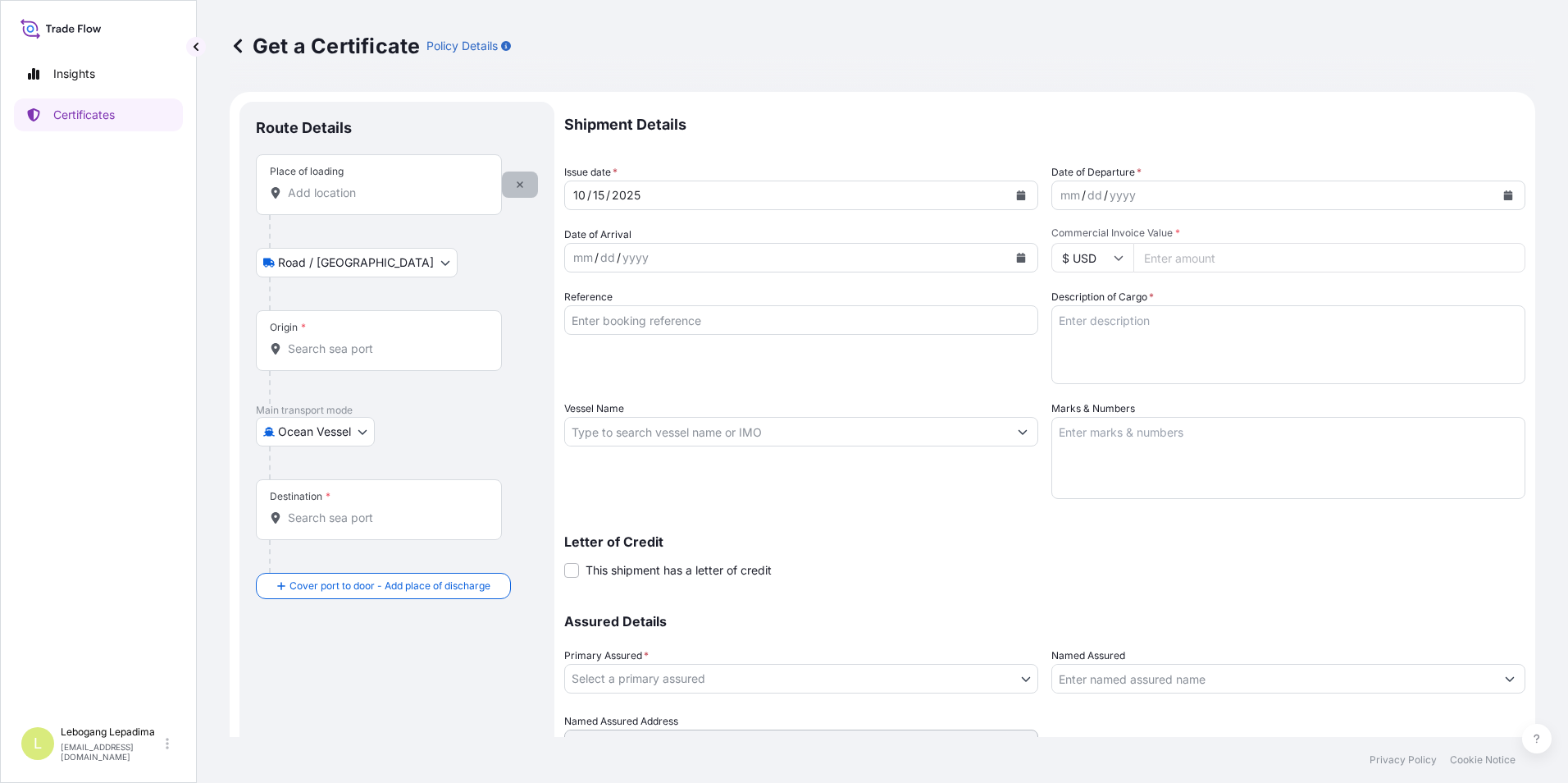
click at [511, 188] on button "button" at bounding box center [519, 184] width 36 height 26
click at [515, 181] on icon "button" at bounding box center [519, 184] width 10 height 10
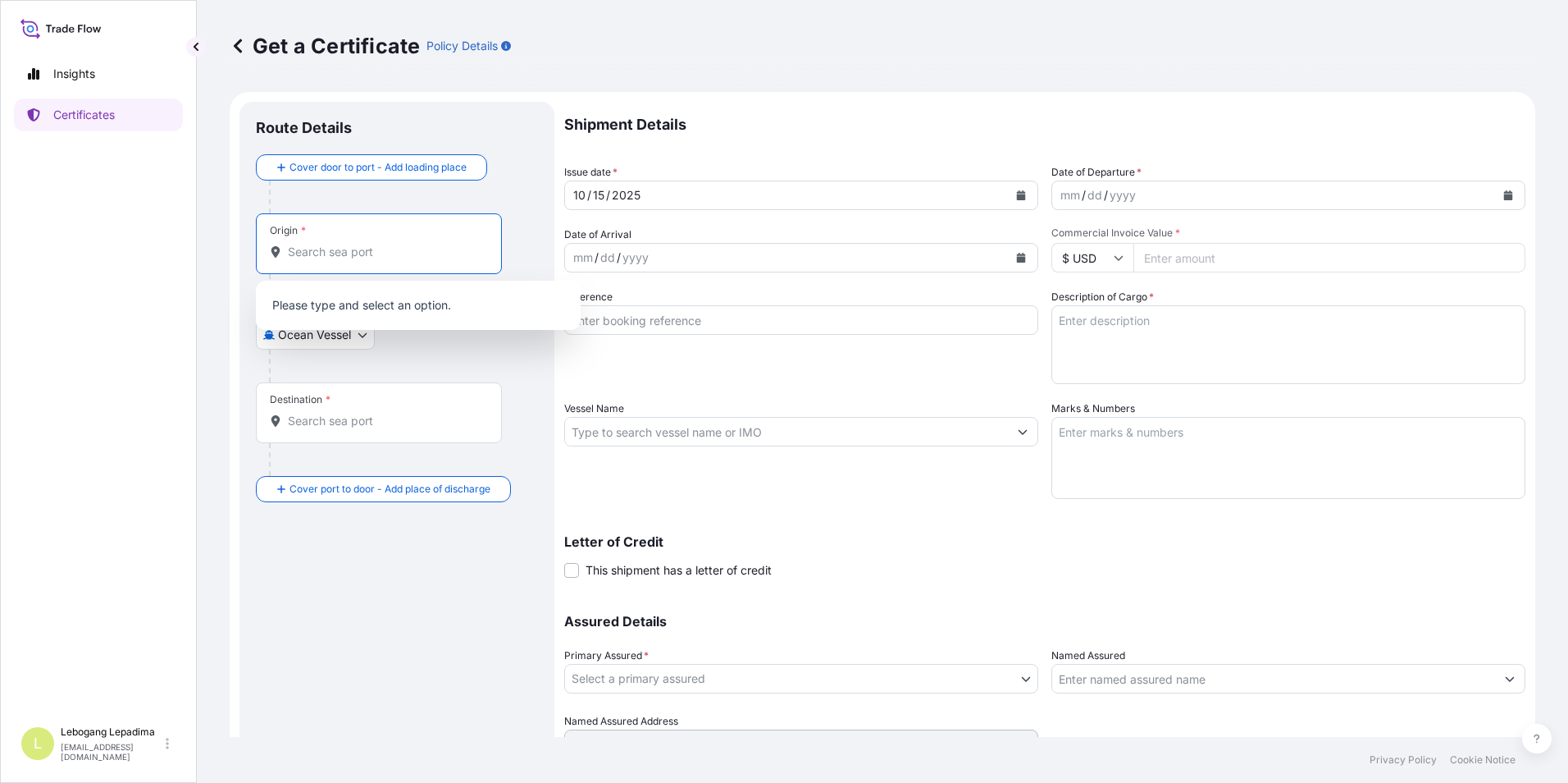
click at [356, 251] on input "Origin *" at bounding box center [384, 252] width 194 height 17
click at [356, 556] on div "Route Details Cover door to port - Add loading place Place of loading Road / [G…" at bounding box center [397, 452] width 282 height 670
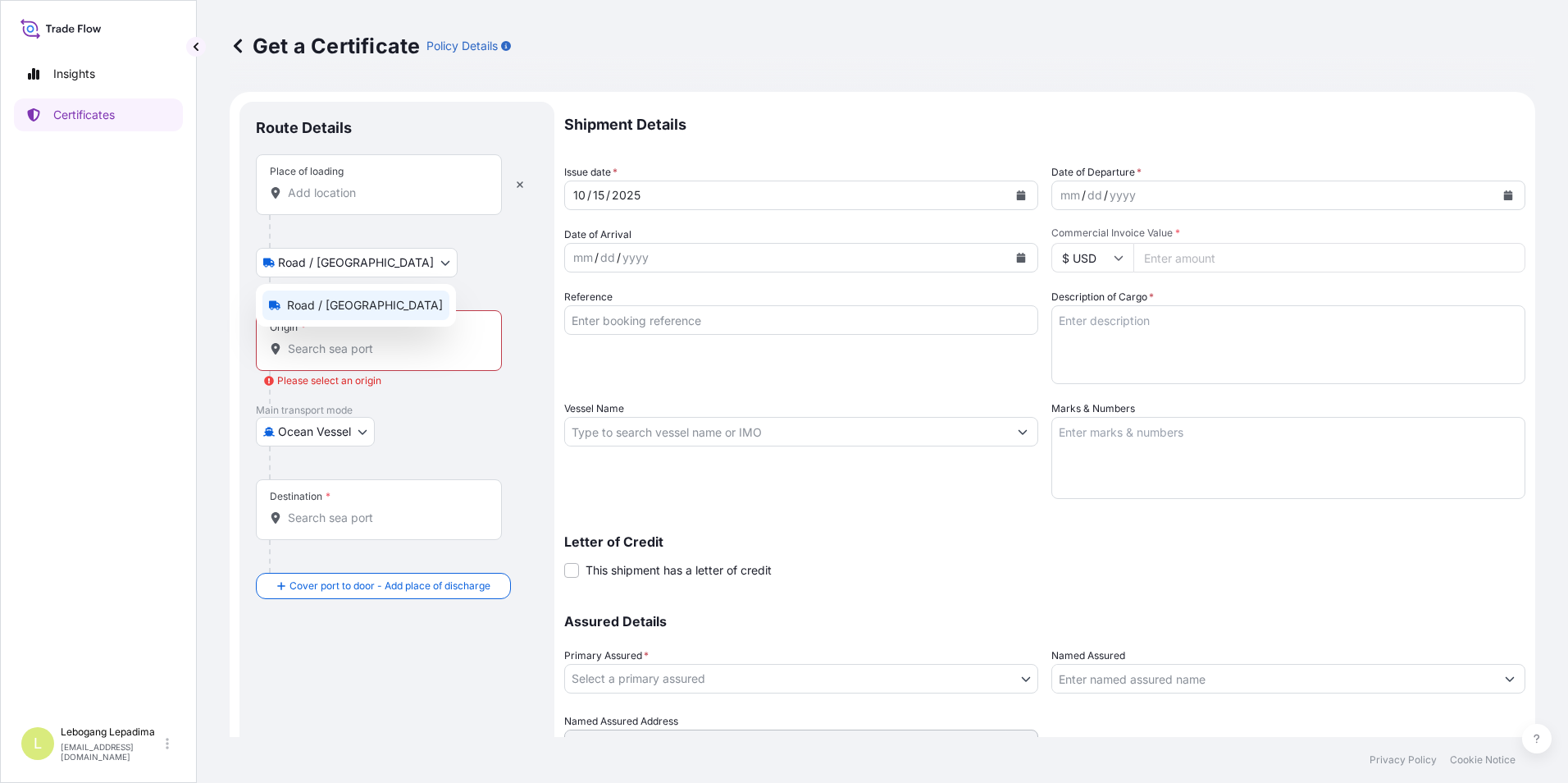
click at [354, 261] on body "Insights Certificates L Lebogang Lepadima [EMAIL_ADDRESS][DOMAIN_NAME] Get a Ce…" at bounding box center [784, 391] width 1568 height 783
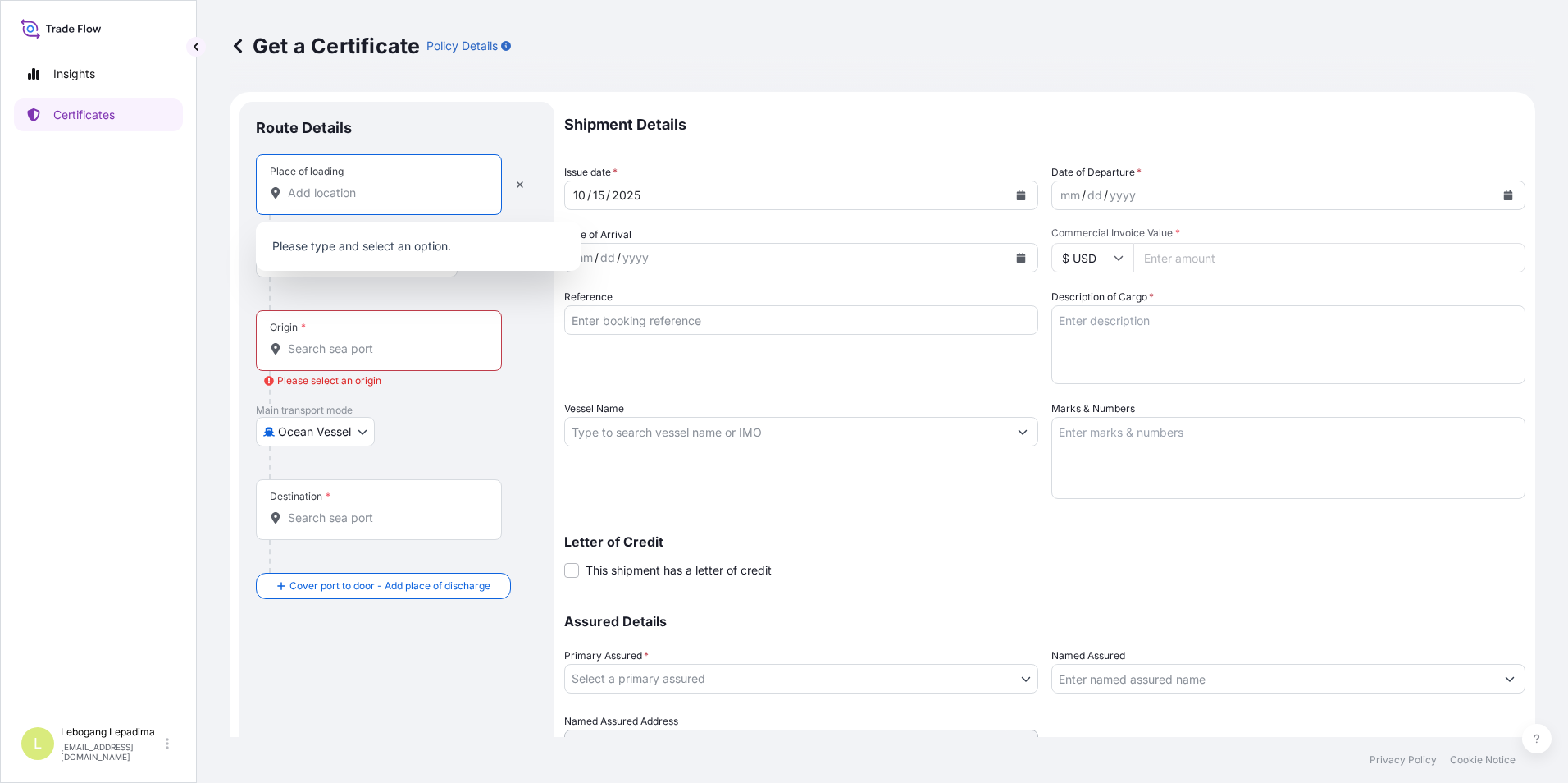
click at [384, 188] on input "Place of loading" at bounding box center [384, 192] width 194 height 17
click at [429, 670] on div "Route Details Place of loading Road / Inland Road / Inland Origin * Please sele…" at bounding box center [397, 452] width 282 height 670
